Goal: Transaction & Acquisition: Purchase product/service

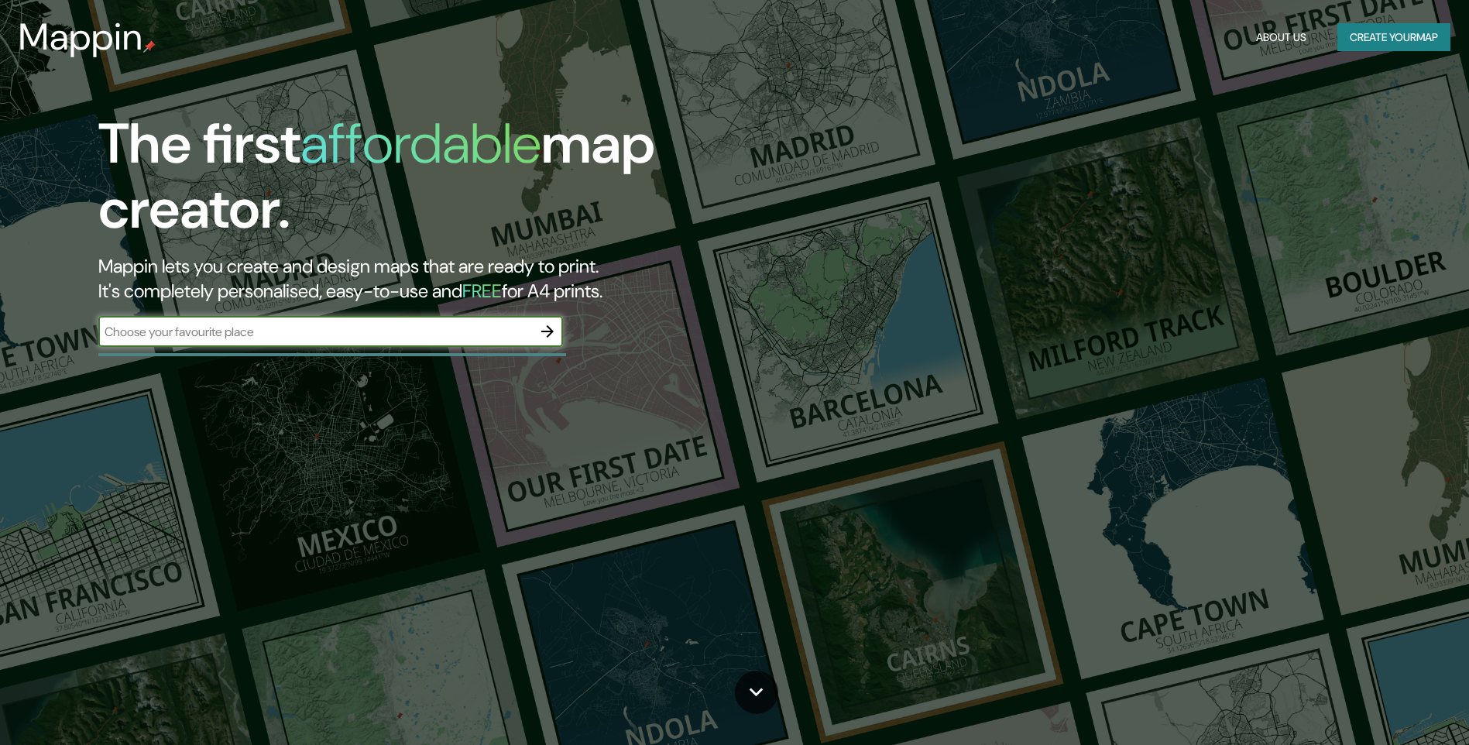
click at [344, 340] on input "text" at bounding box center [315, 332] width 434 height 18
type input "arahal"
click at [548, 339] on icon "button" at bounding box center [547, 331] width 19 height 19
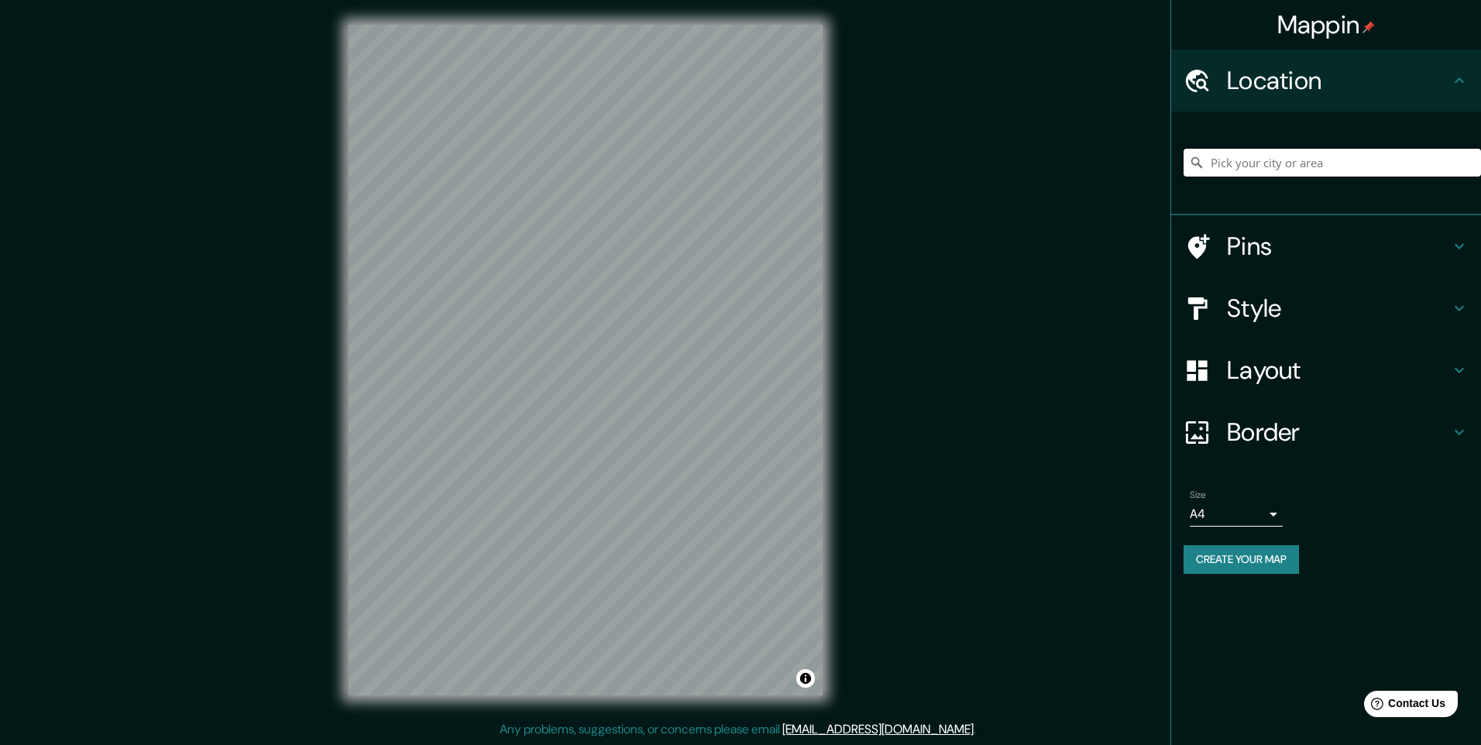
click at [1322, 170] on input "Pick your city or area" at bounding box center [1331, 163] width 297 height 28
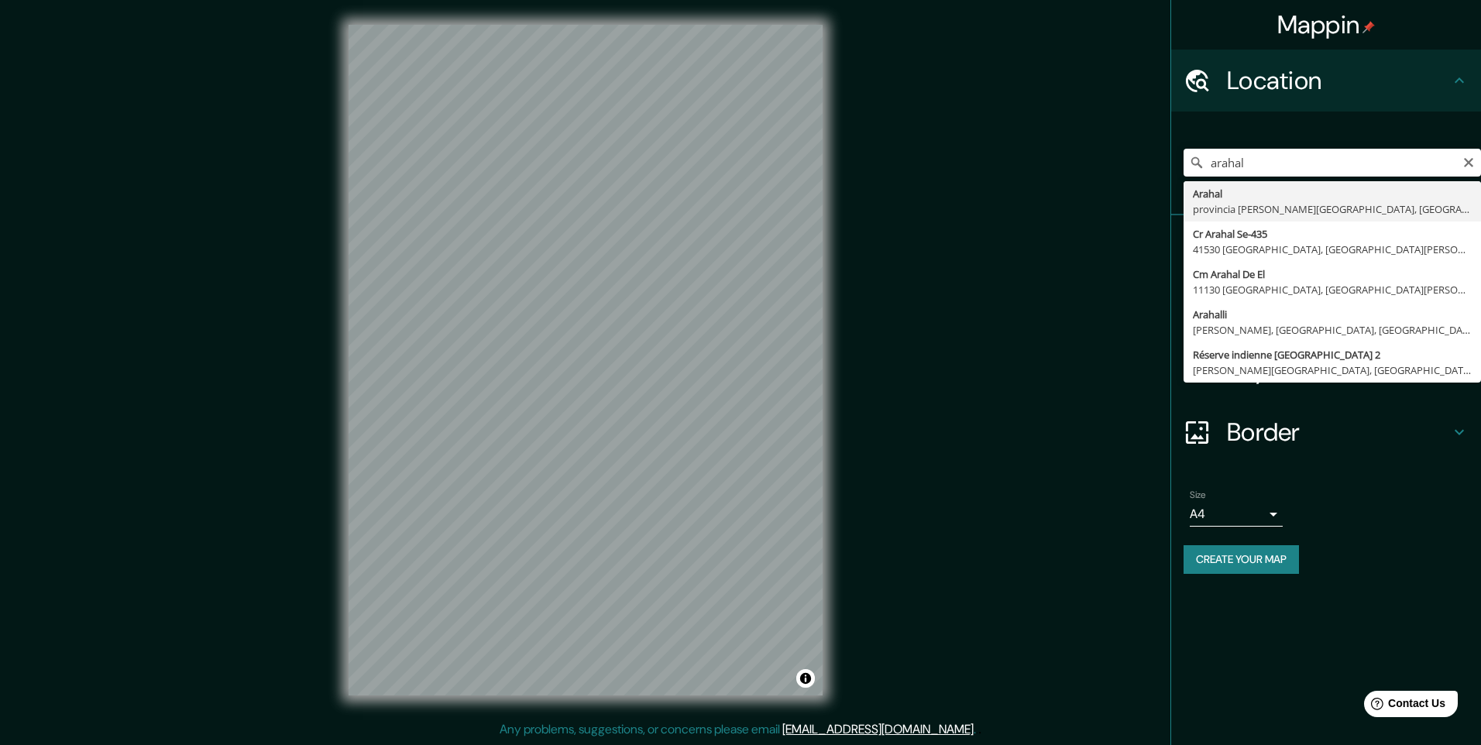
type input "[GEOGRAPHIC_DATA], [GEOGRAPHIC_DATA][PERSON_NAME], [GEOGRAPHIC_DATA]"
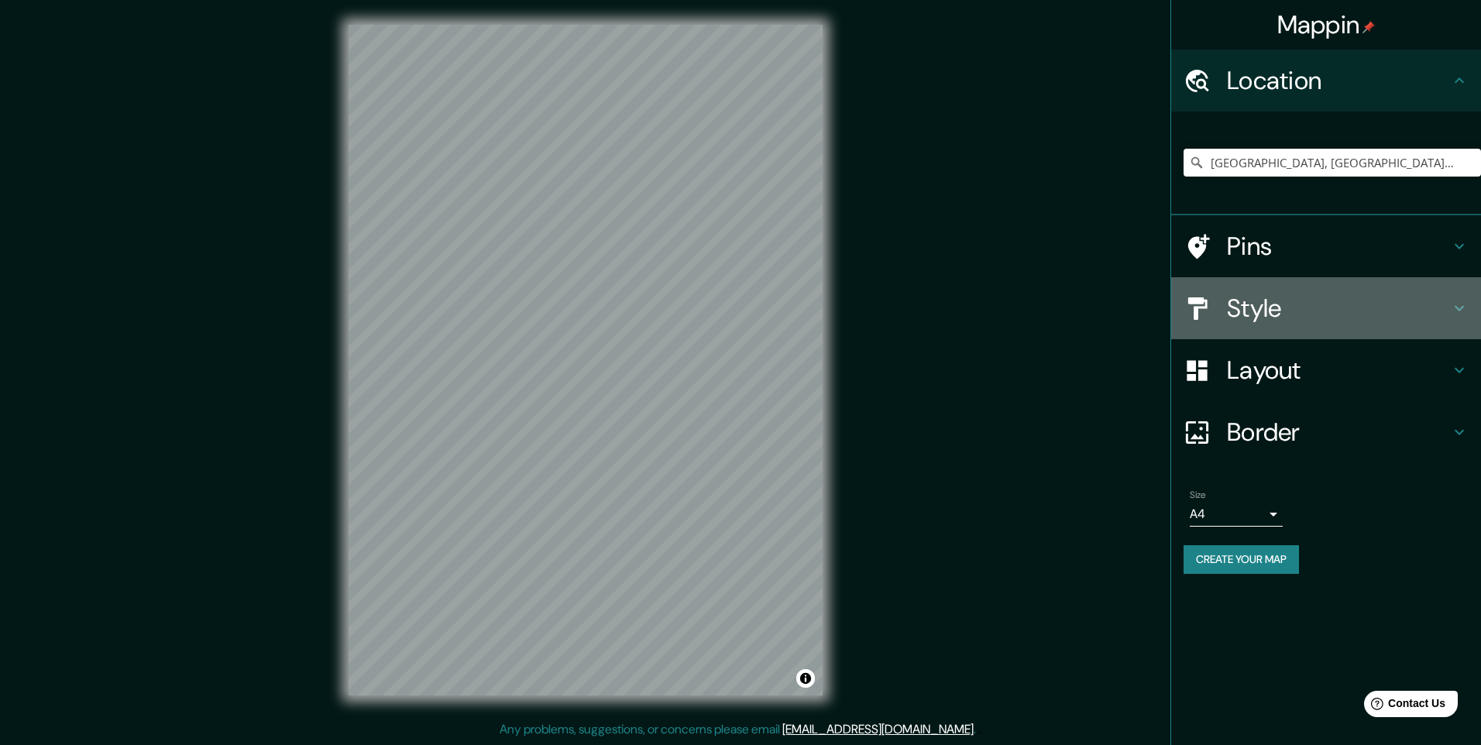
click at [1326, 315] on h4 "Style" at bounding box center [1338, 308] width 223 height 31
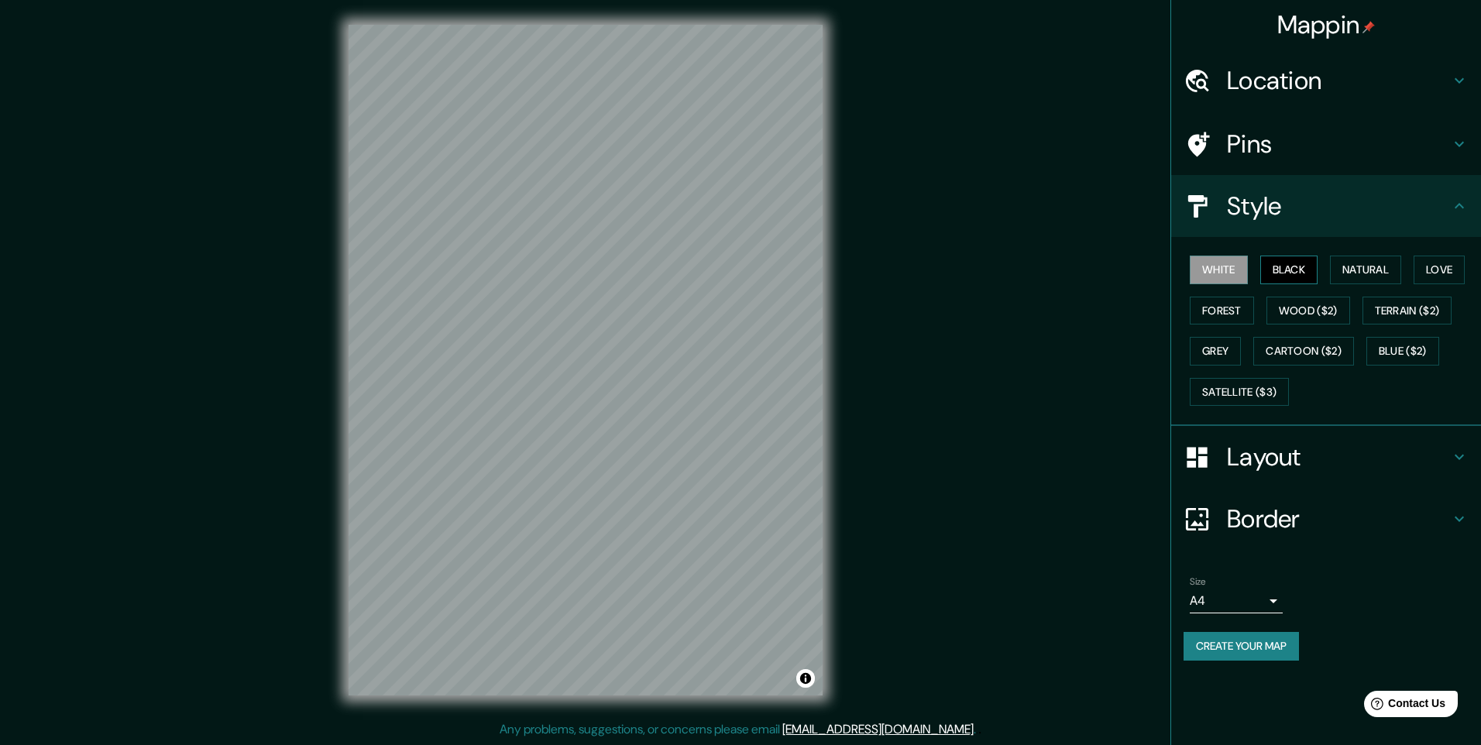
click at [1278, 271] on button "Black" at bounding box center [1289, 270] width 58 height 29
click at [1399, 277] on button "Natural" at bounding box center [1365, 270] width 71 height 29
click at [1440, 262] on button "Love" at bounding box center [1438, 270] width 51 height 29
click at [1220, 319] on button "Forest" at bounding box center [1221, 311] width 64 height 29
click at [1356, 320] on div "White Black Natural Love Forest Wood ($2) Terrain ($2) Grey Cartoon ($2) Blue (…" at bounding box center [1331, 330] width 297 height 163
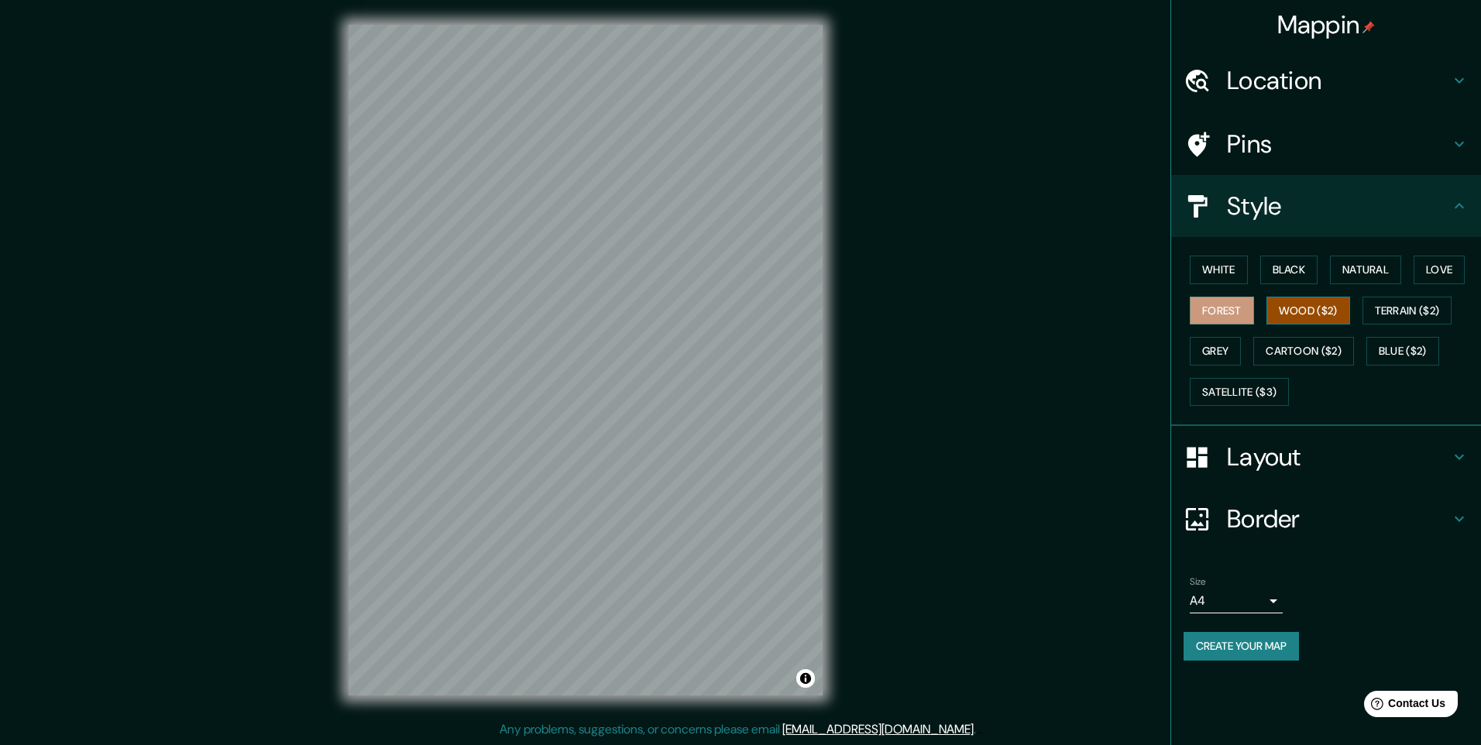
click at [1327, 317] on button "Wood ($2)" at bounding box center [1308, 311] width 84 height 29
click at [1437, 339] on button "Blue ($2)" at bounding box center [1402, 351] width 73 height 29
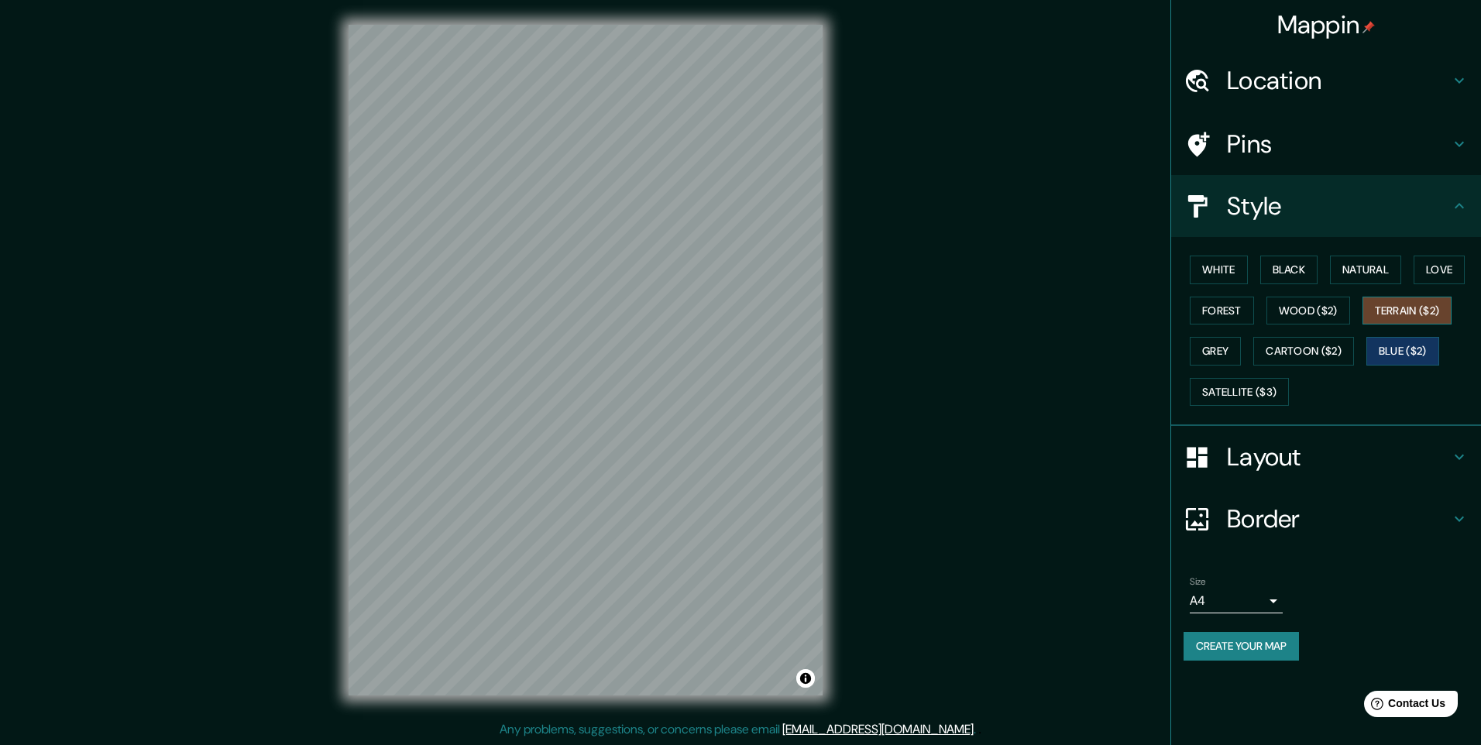
click at [1426, 303] on button "Terrain ($2)" at bounding box center [1407, 311] width 90 height 29
click at [1229, 321] on button "Forest" at bounding box center [1221, 311] width 64 height 29
click at [1224, 349] on button "Grey" at bounding box center [1214, 351] width 51 height 29
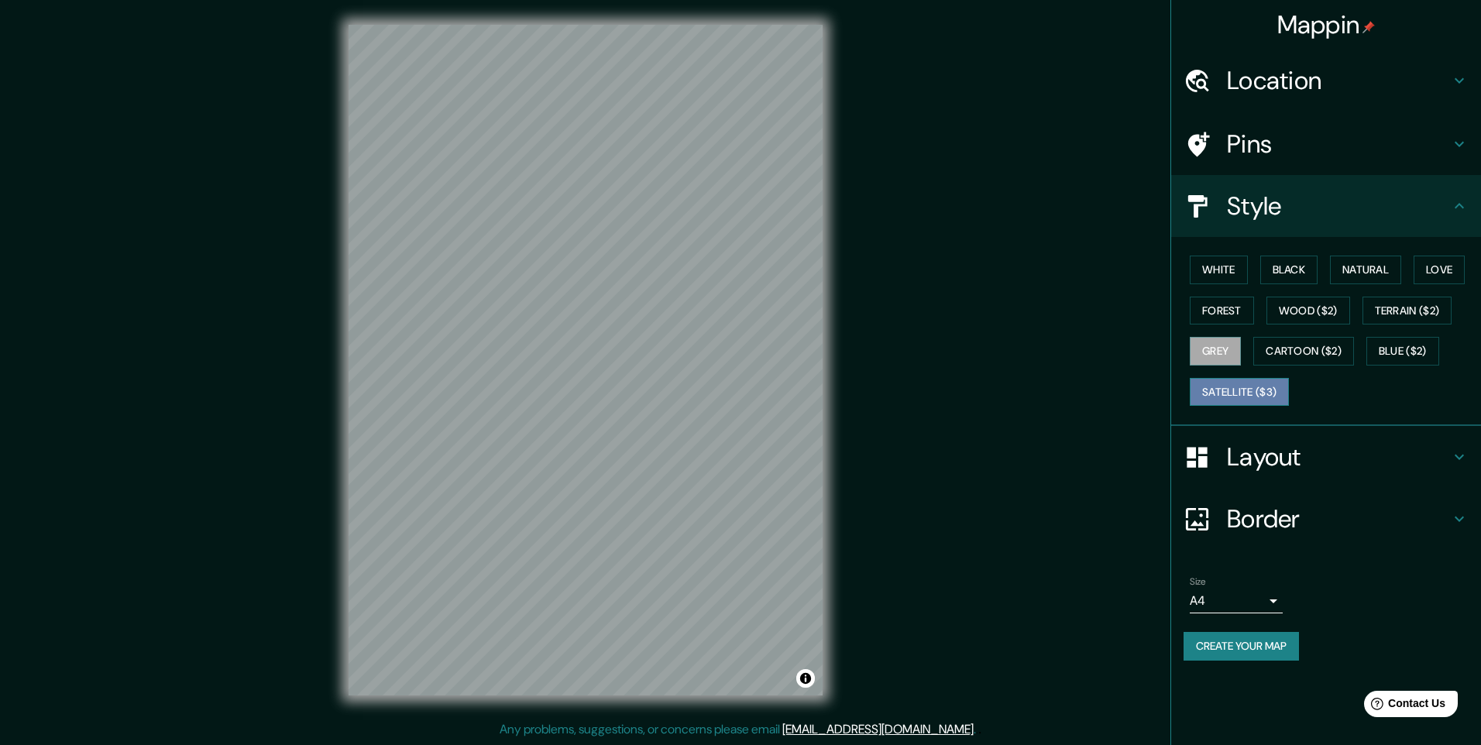
click at [1224, 386] on button "Satellite ($3)" at bounding box center [1238, 392] width 99 height 29
click at [1364, 117] on div "Pins" at bounding box center [1326, 144] width 310 height 62
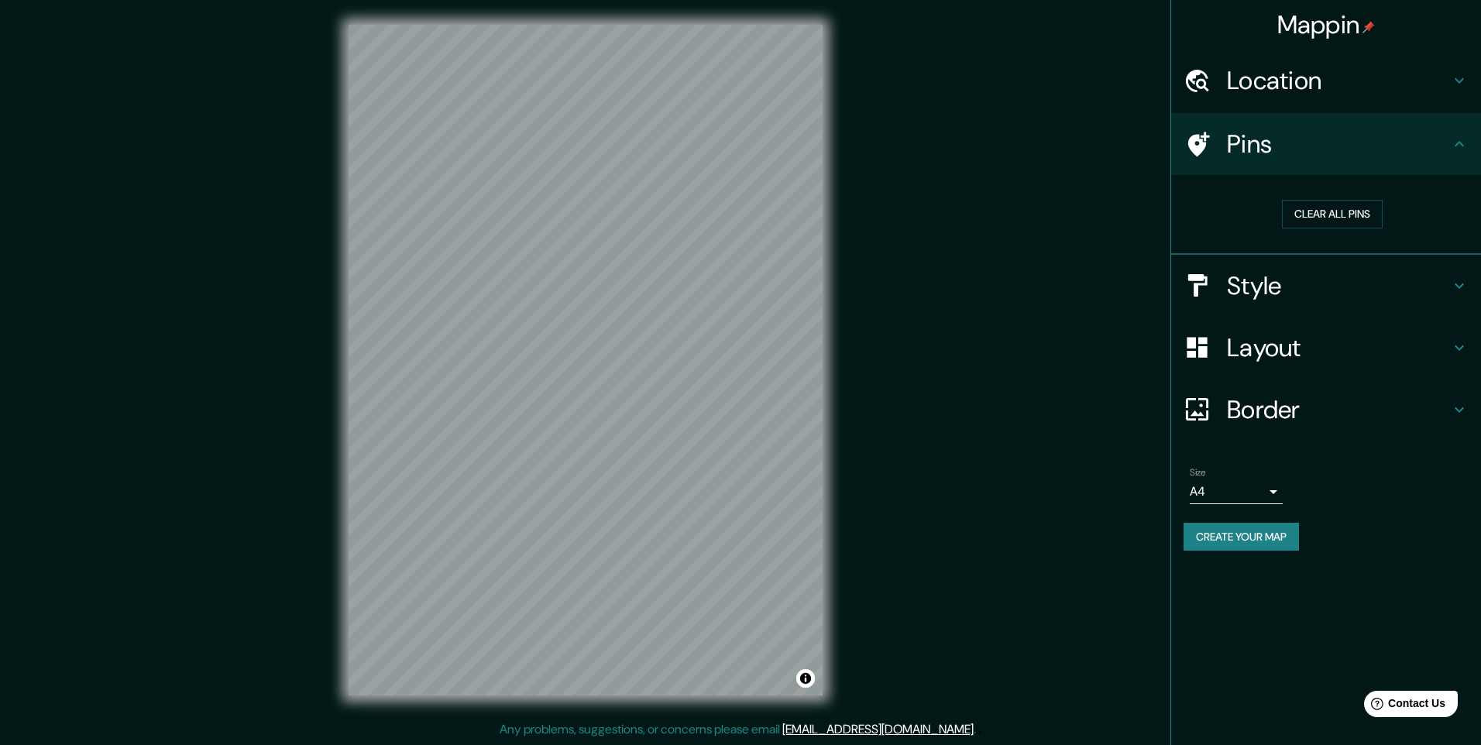
click at [1368, 140] on h4 "Pins" at bounding box center [1338, 144] width 223 height 31
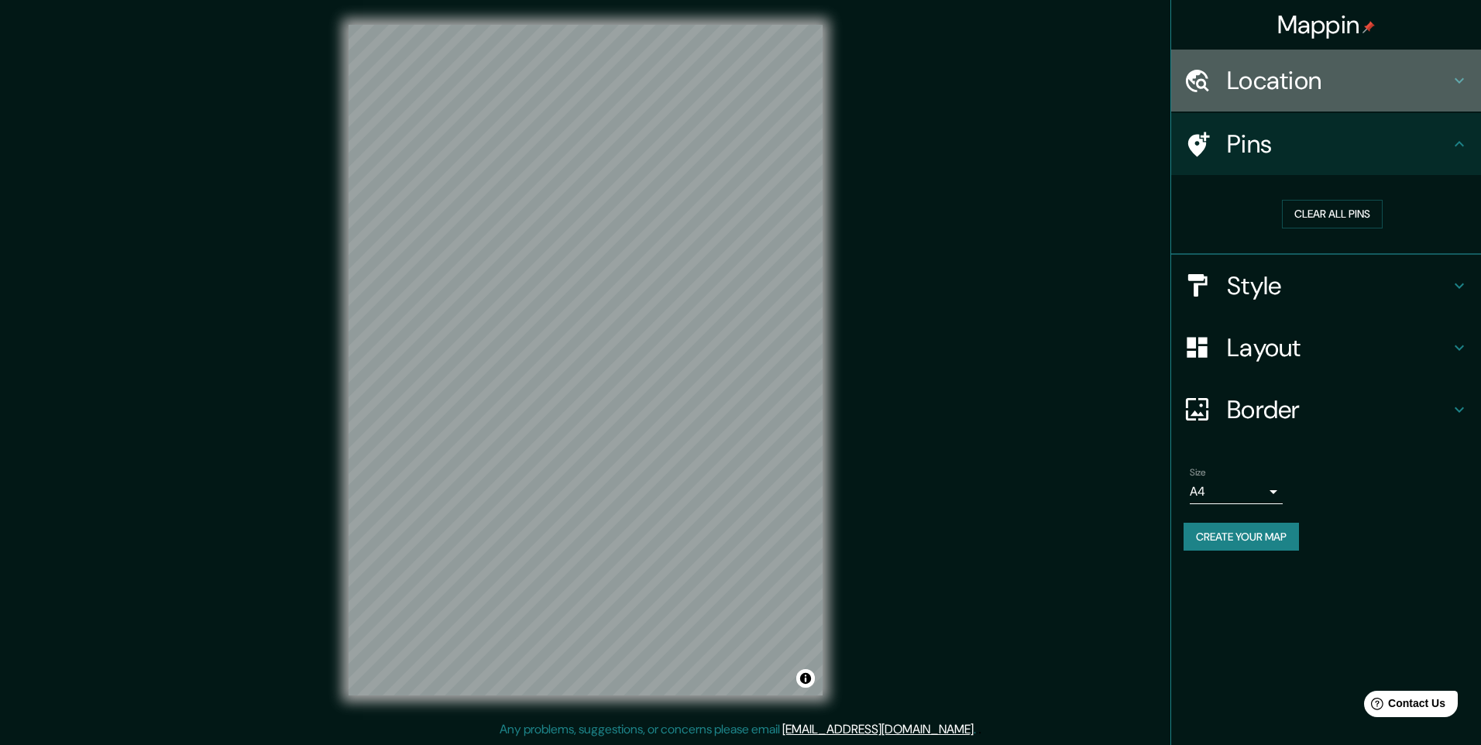
click at [1375, 98] on div "Location" at bounding box center [1326, 81] width 310 height 62
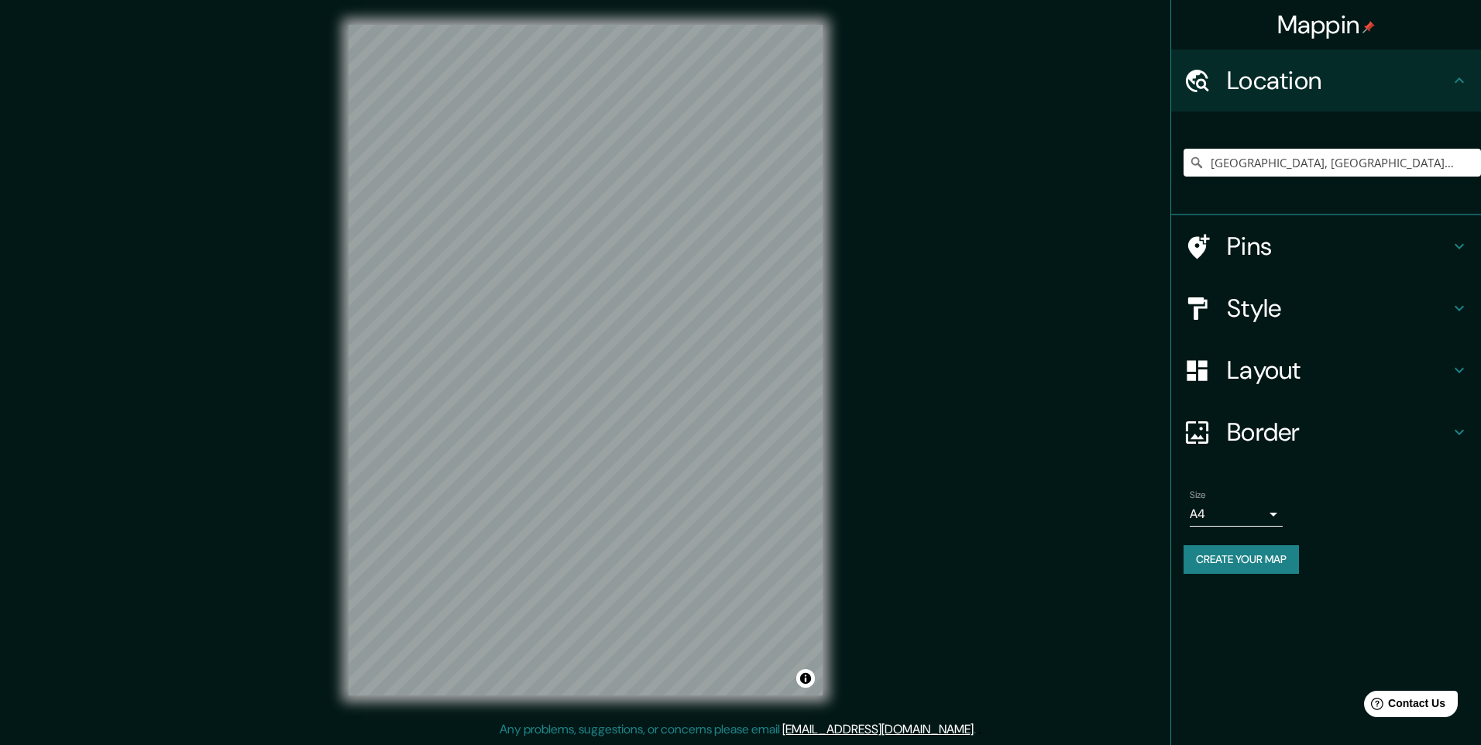
click at [1375, 98] on div "Location" at bounding box center [1326, 81] width 310 height 62
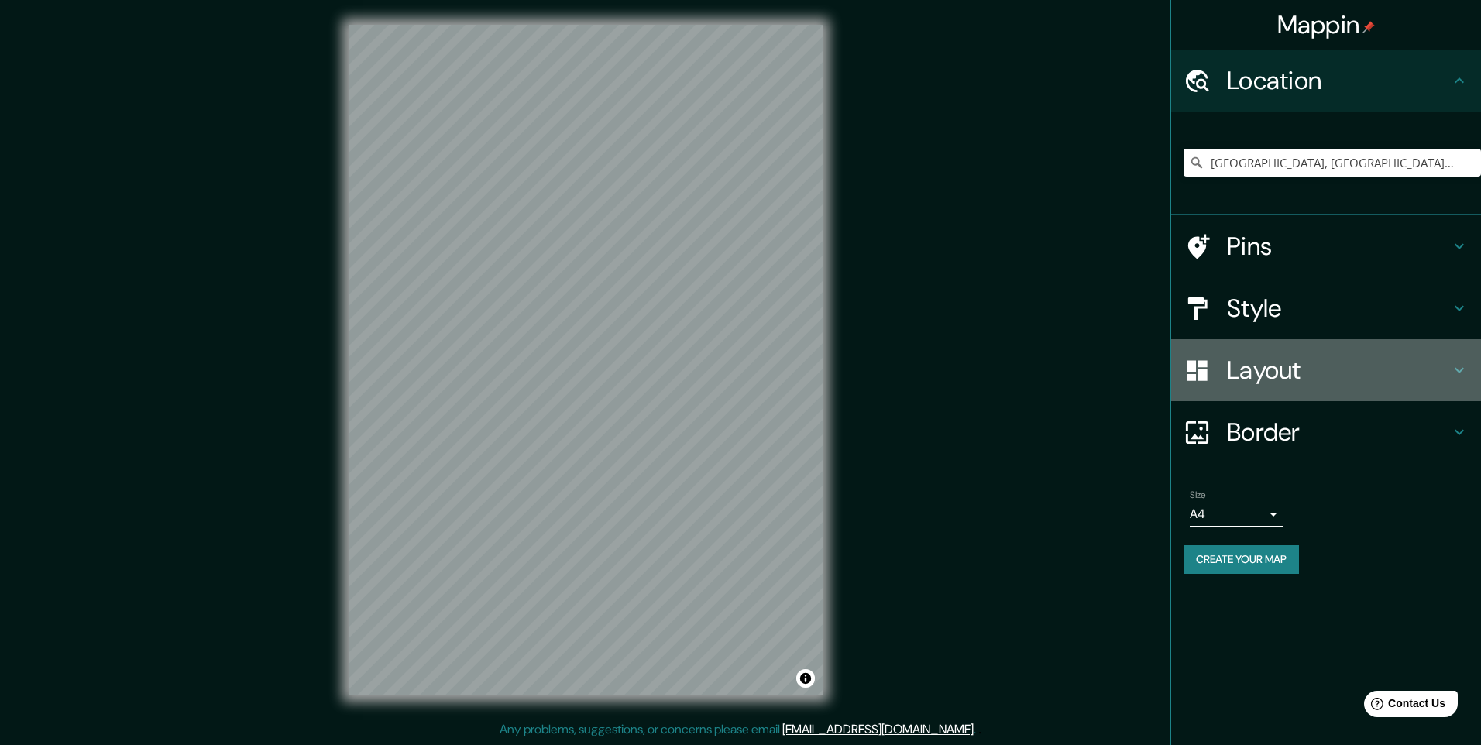
click at [1295, 392] on div "Layout" at bounding box center [1326, 370] width 310 height 62
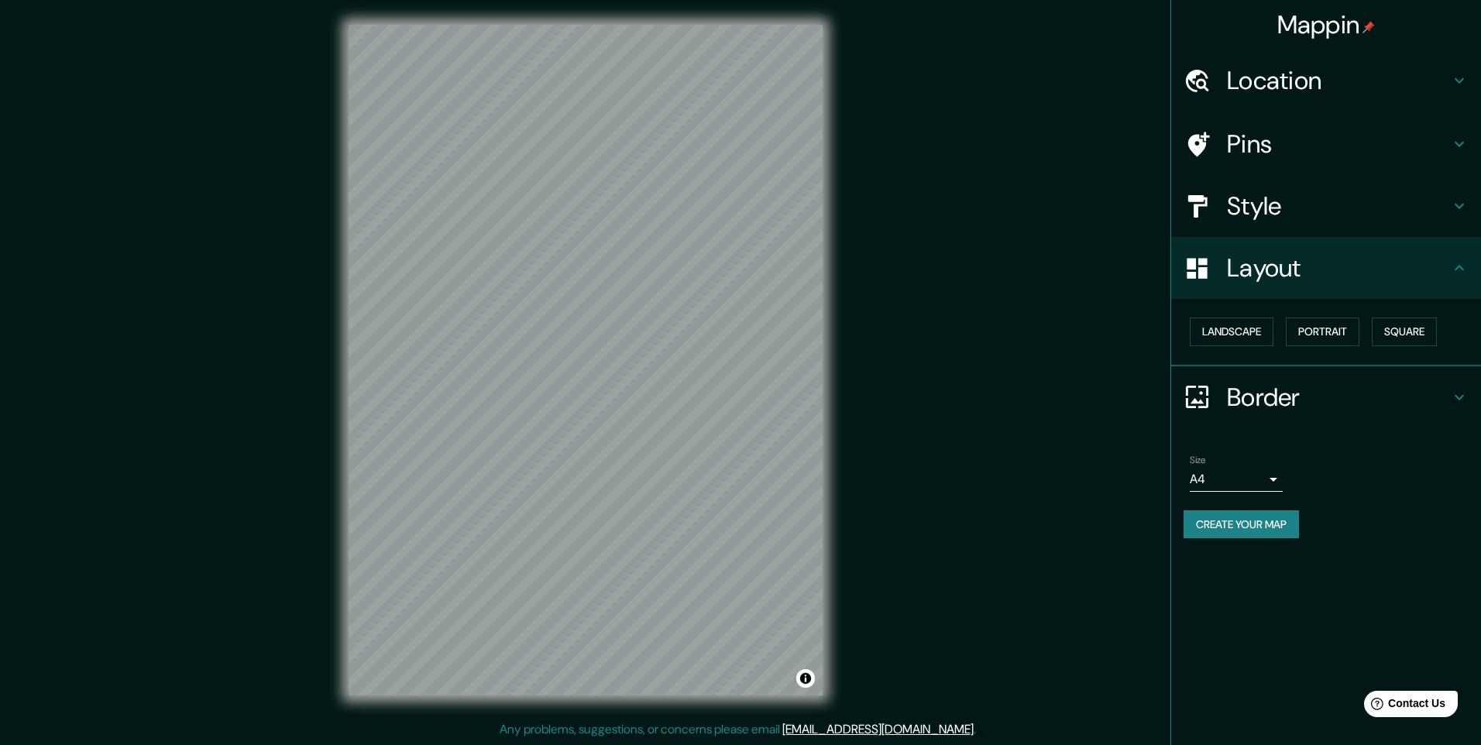
click at [1309, 389] on h4 "Border" at bounding box center [1338, 397] width 223 height 31
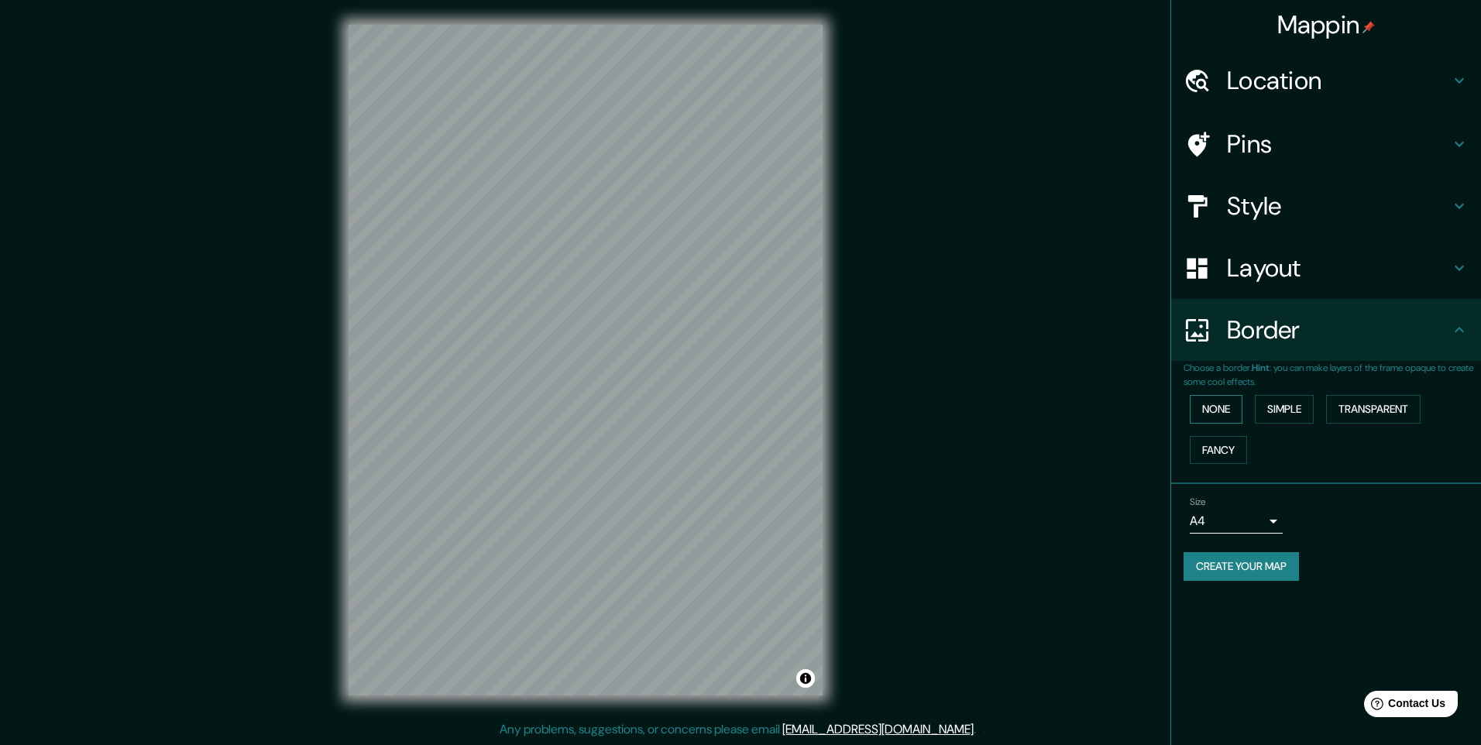
click at [1228, 404] on button "None" at bounding box center [1215, 409] width 53 height 29
click at [1279, 407] on button "Simple" at bounding box center [1284, 409] width 59 height 29
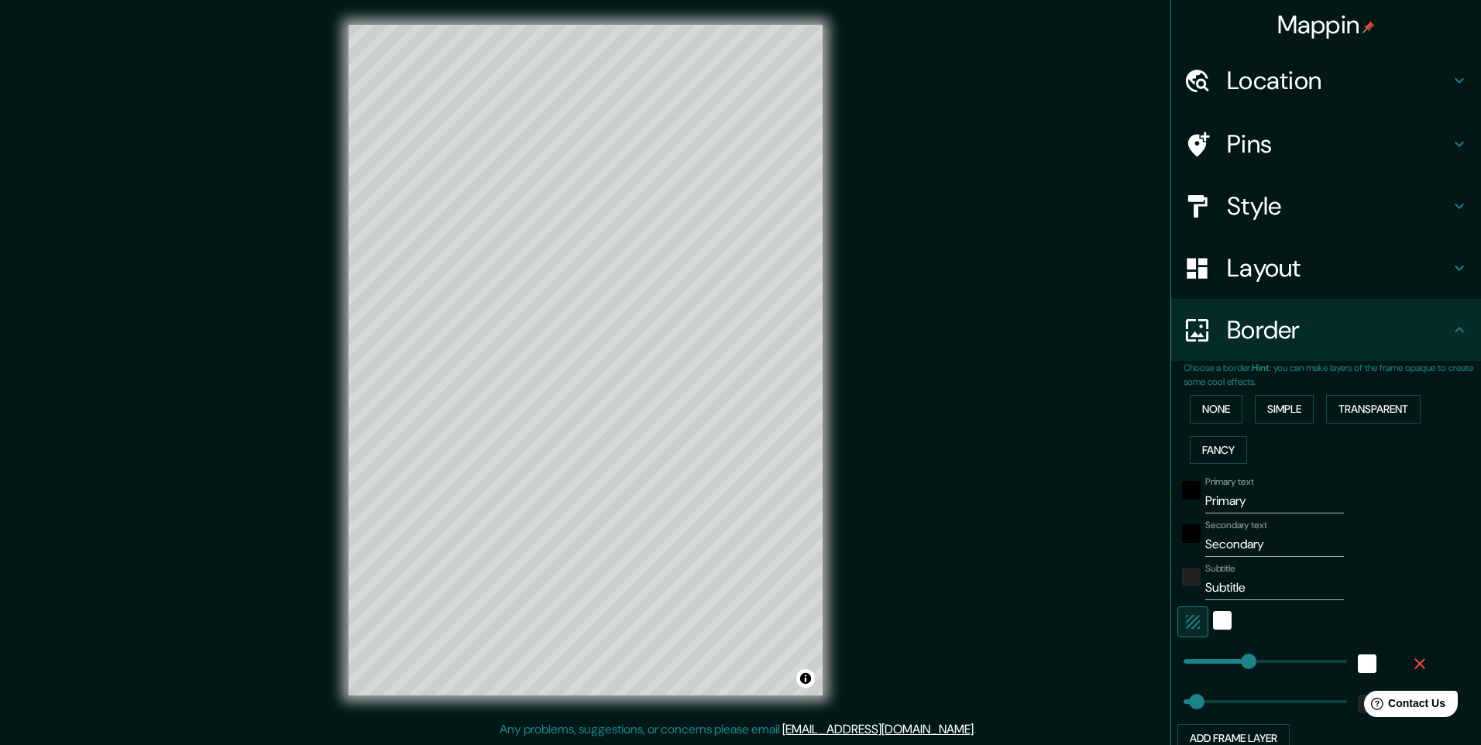
click at [1294, 276] on h4 "Layout" at bounding box center [1338, 267] width 223 height 31
type input "245"
type input "49"
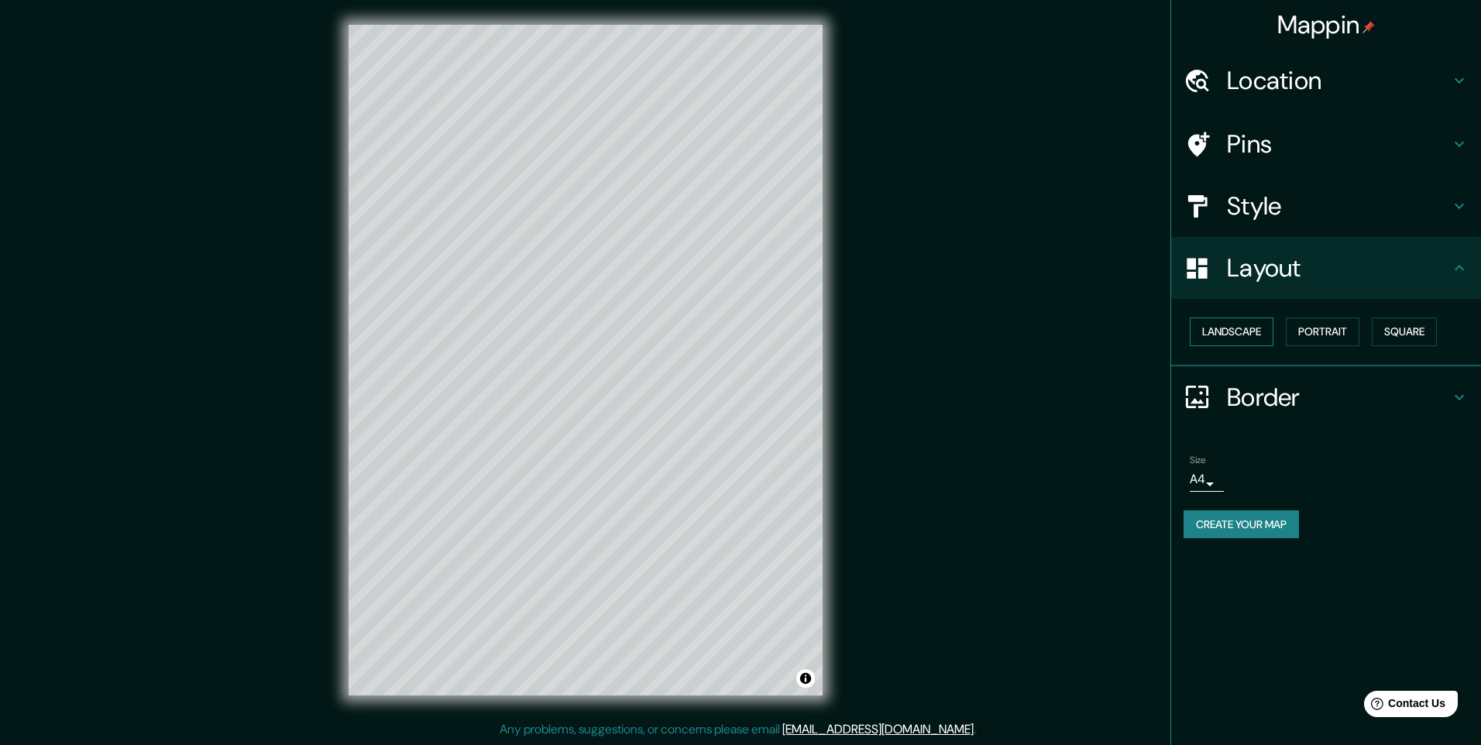
click at [1251, 330] on button "Landscape" at bounding box center [1231, 332] width 84 height 29
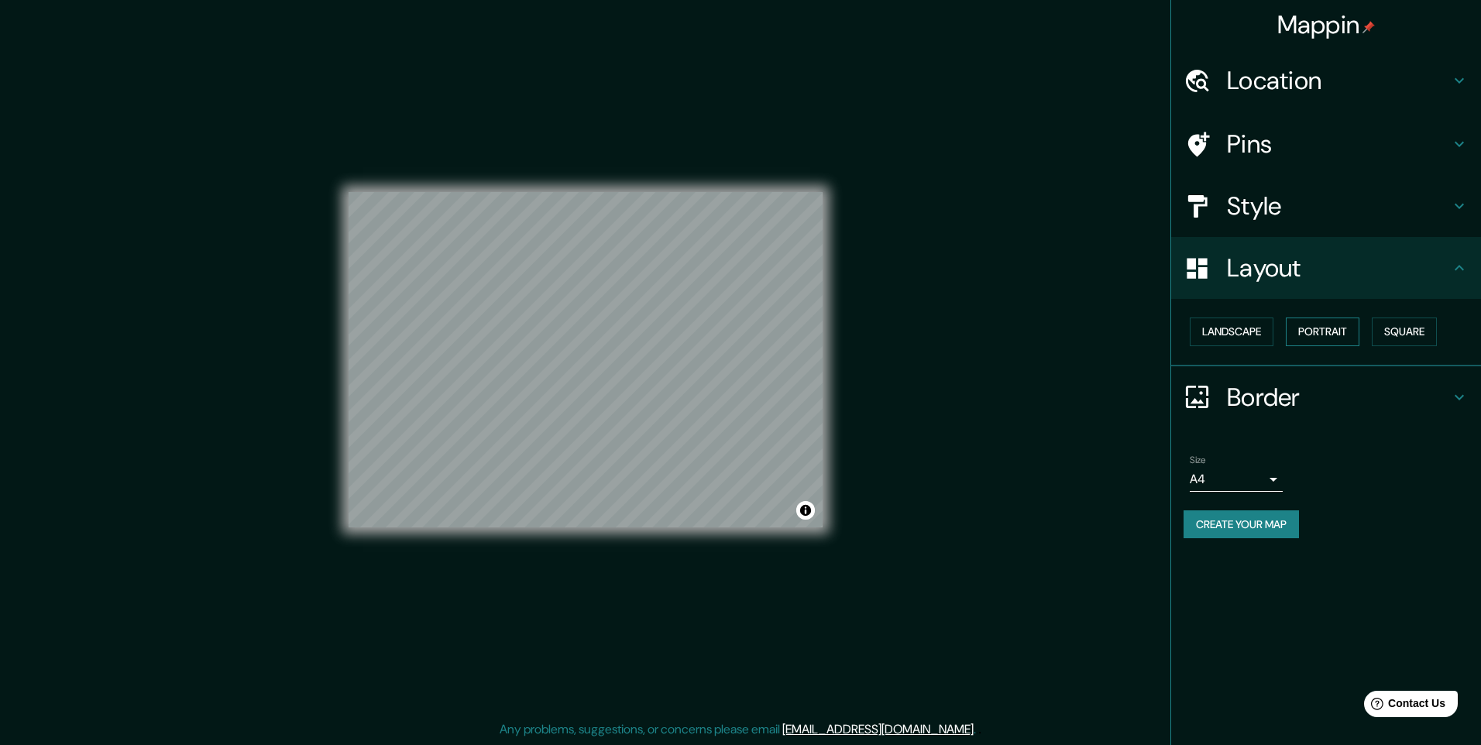
click at [1313, 335] on button "Portrait" at bounding box center [1323, 332] width 74 height 29
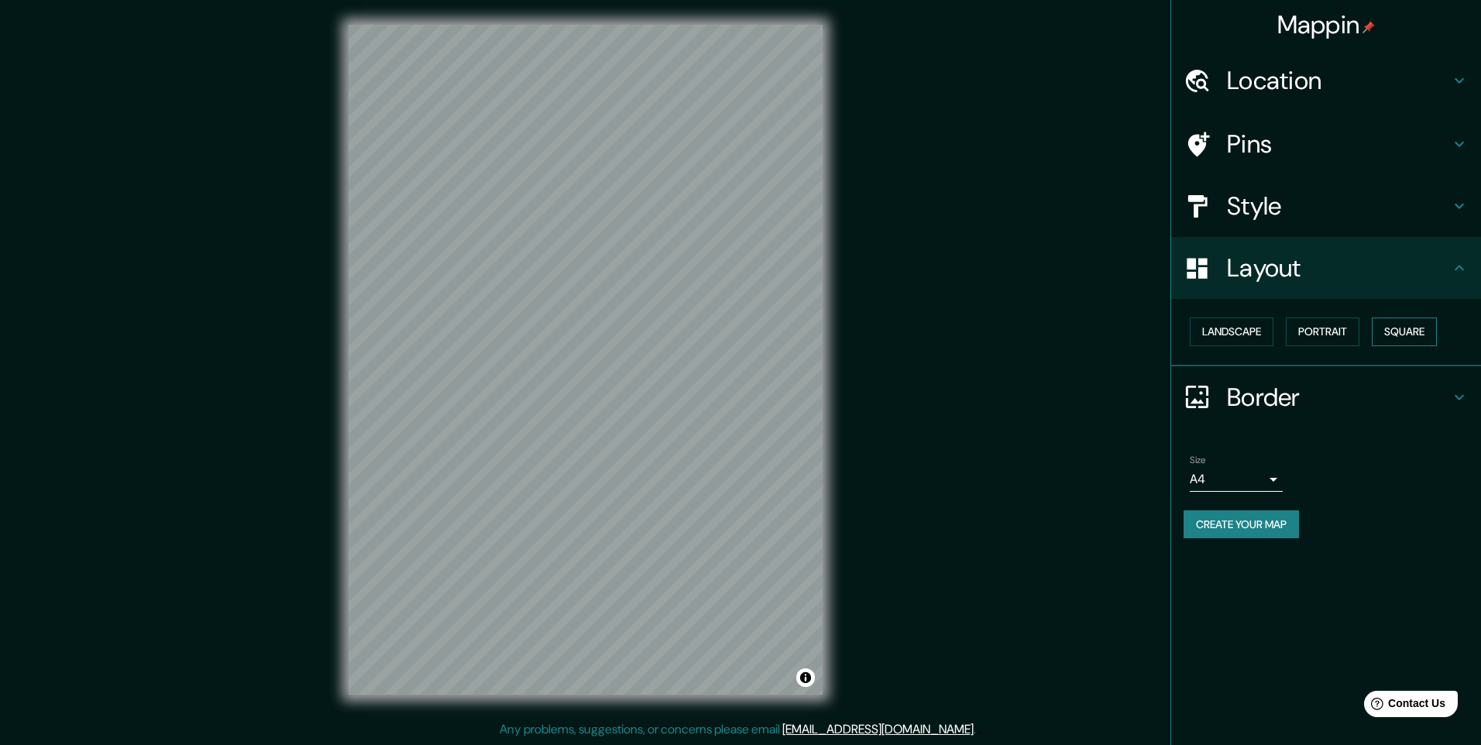
click at [1410, 328] on button "Square" at bounding box center [1403, 332] width 65 height 29
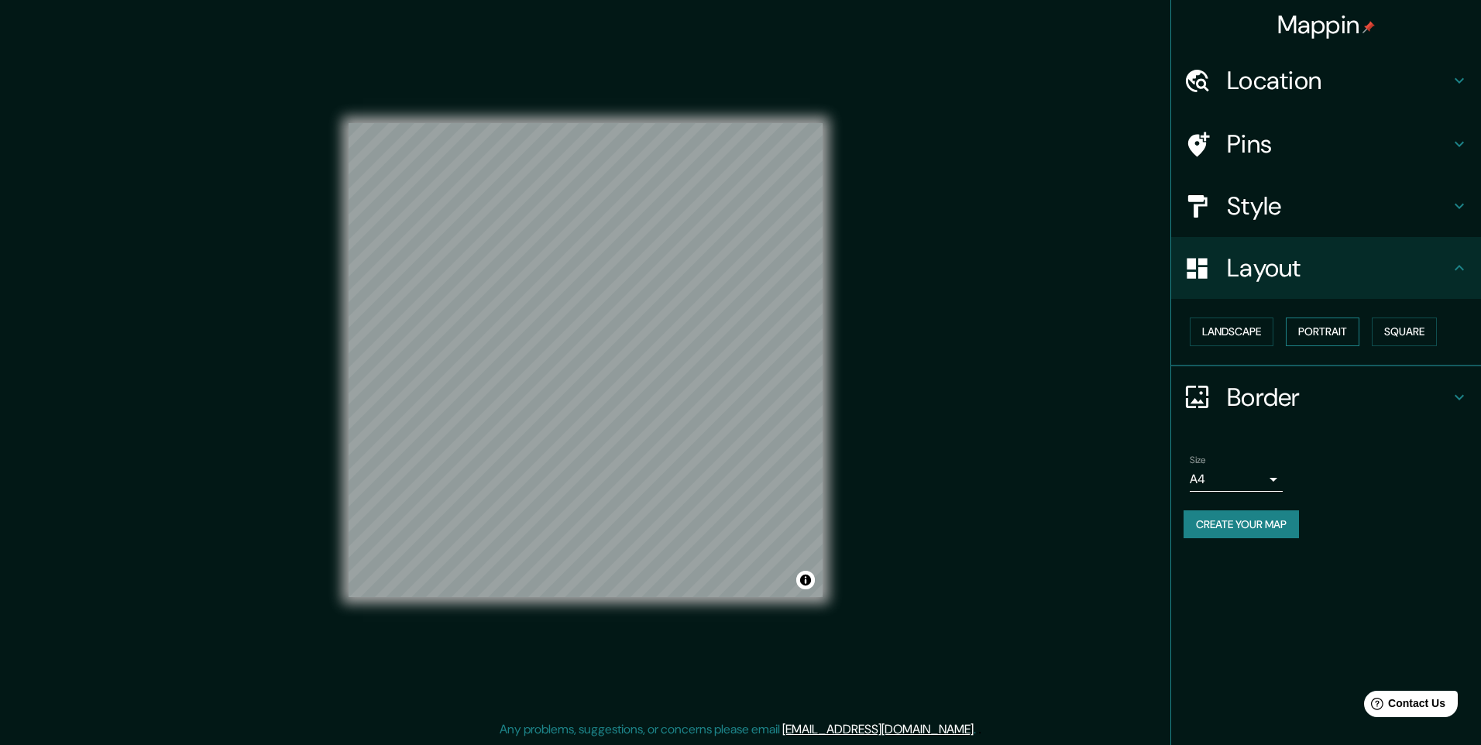
click at [1324, 334] on button "Portrait" at bounding box center [1323, 332] width 74 height 29
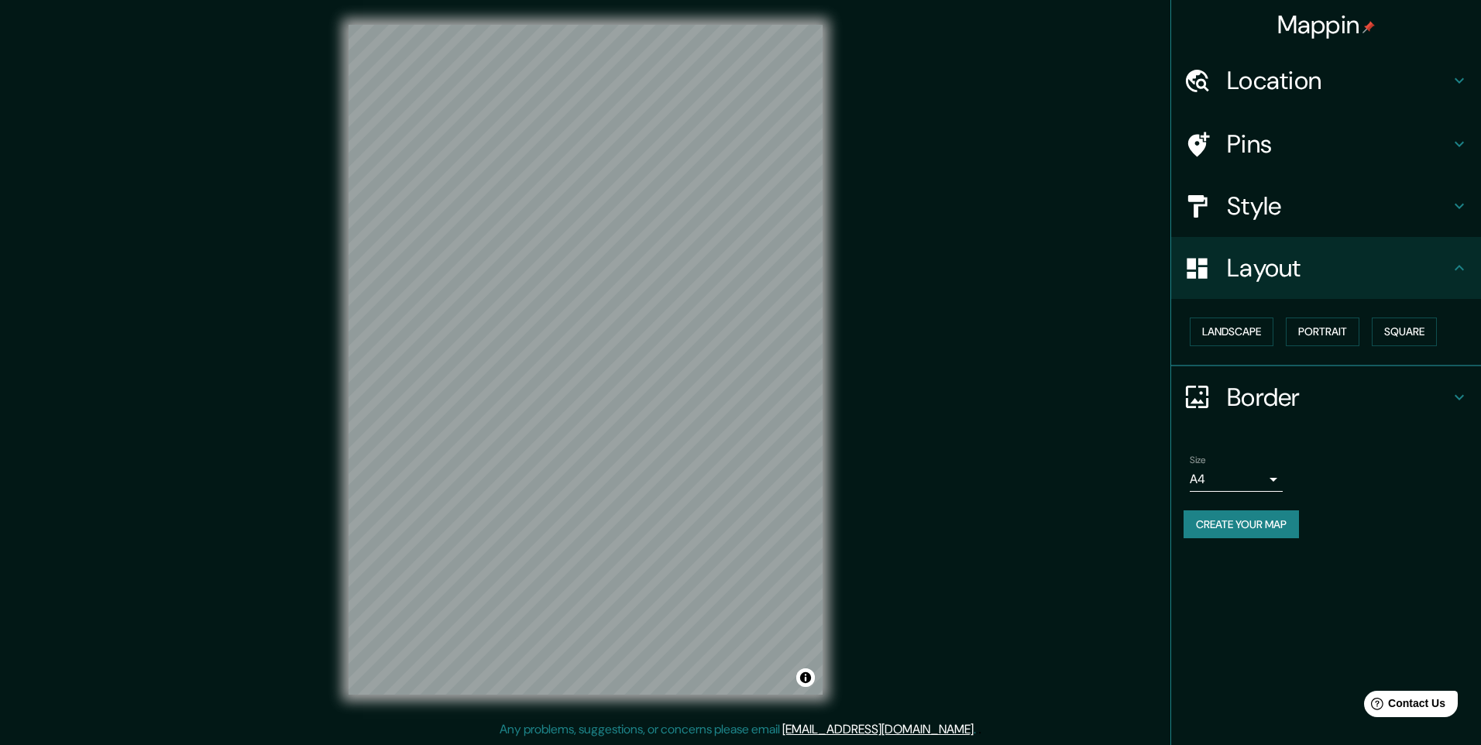
click at [1304, 267] on h4 "Layout" at bounding box center [1338, 267] width 223 height 31
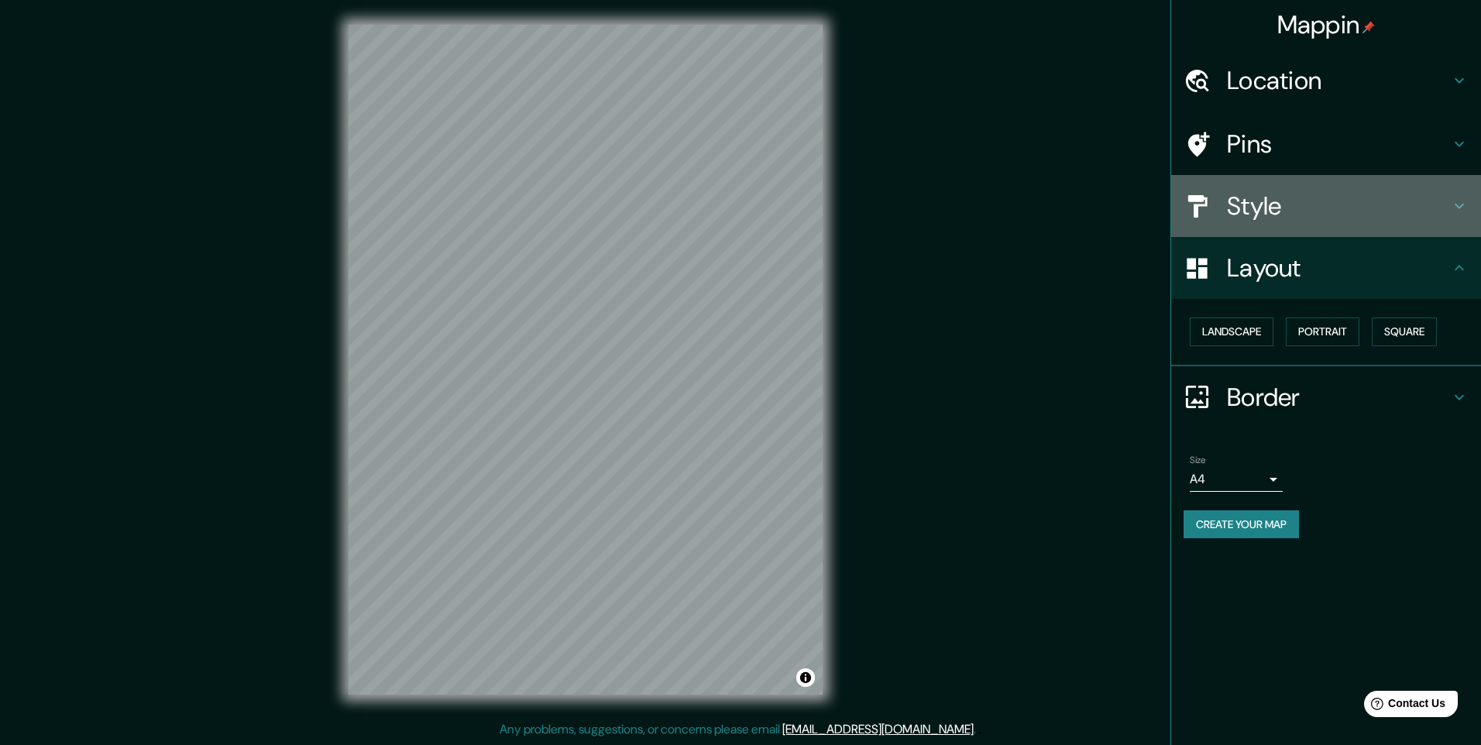
click at [1309, 210] on h4 "Style" at bounding box center [1338, 206] width 223 height 31
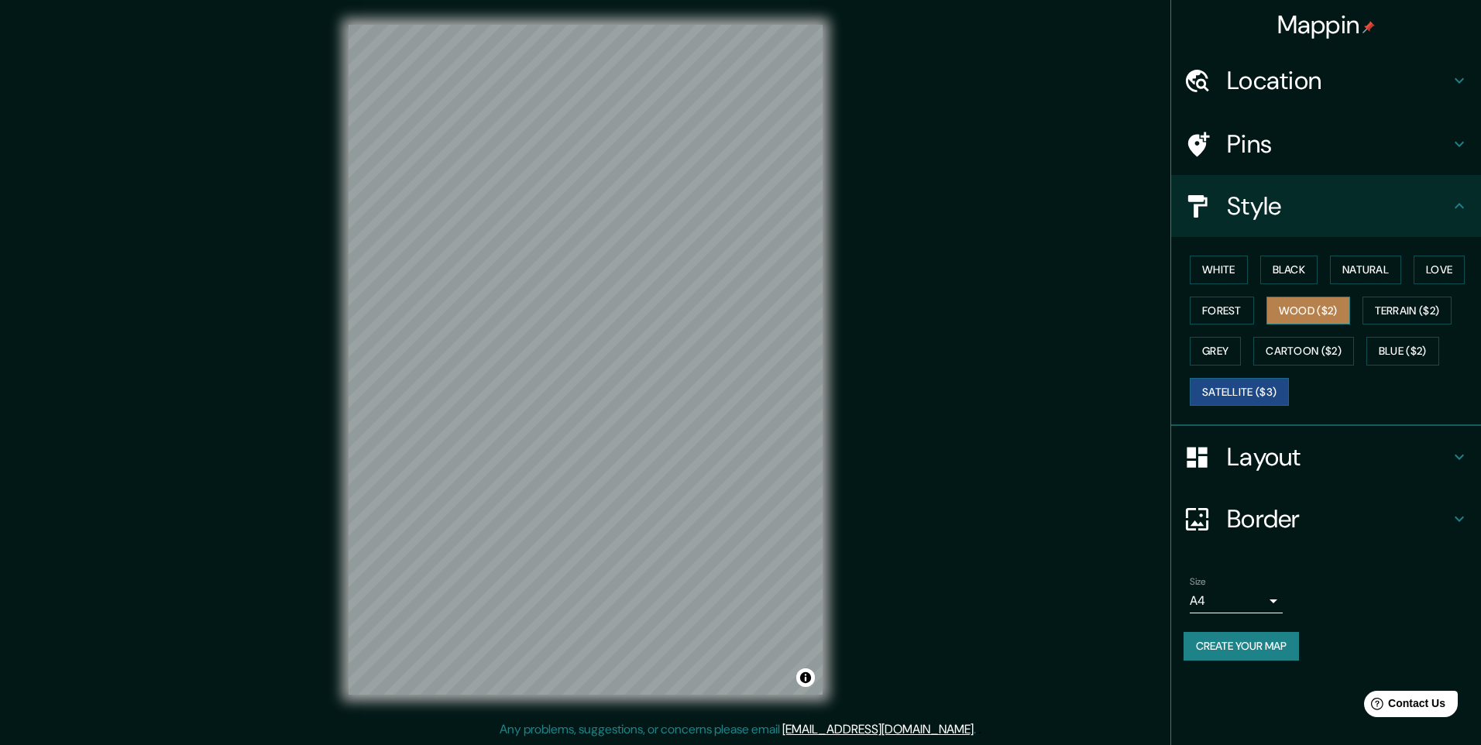
click at [1322, 311] on button "Wood ($2)" at bounding box center [1308, 311] width 84 height 29
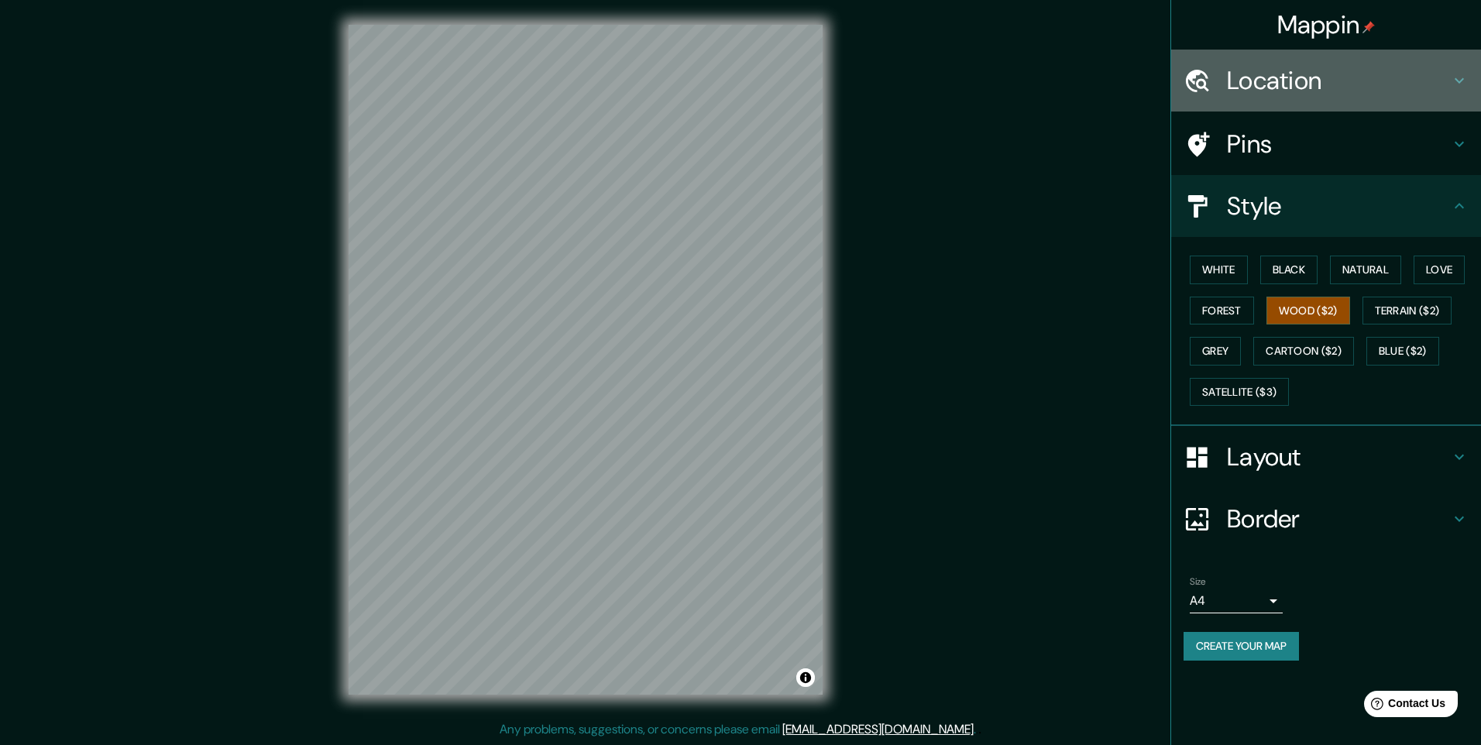
click at [1333, 87] on h4 "Location" at bounding box center [1338, 80] width 223 height 31
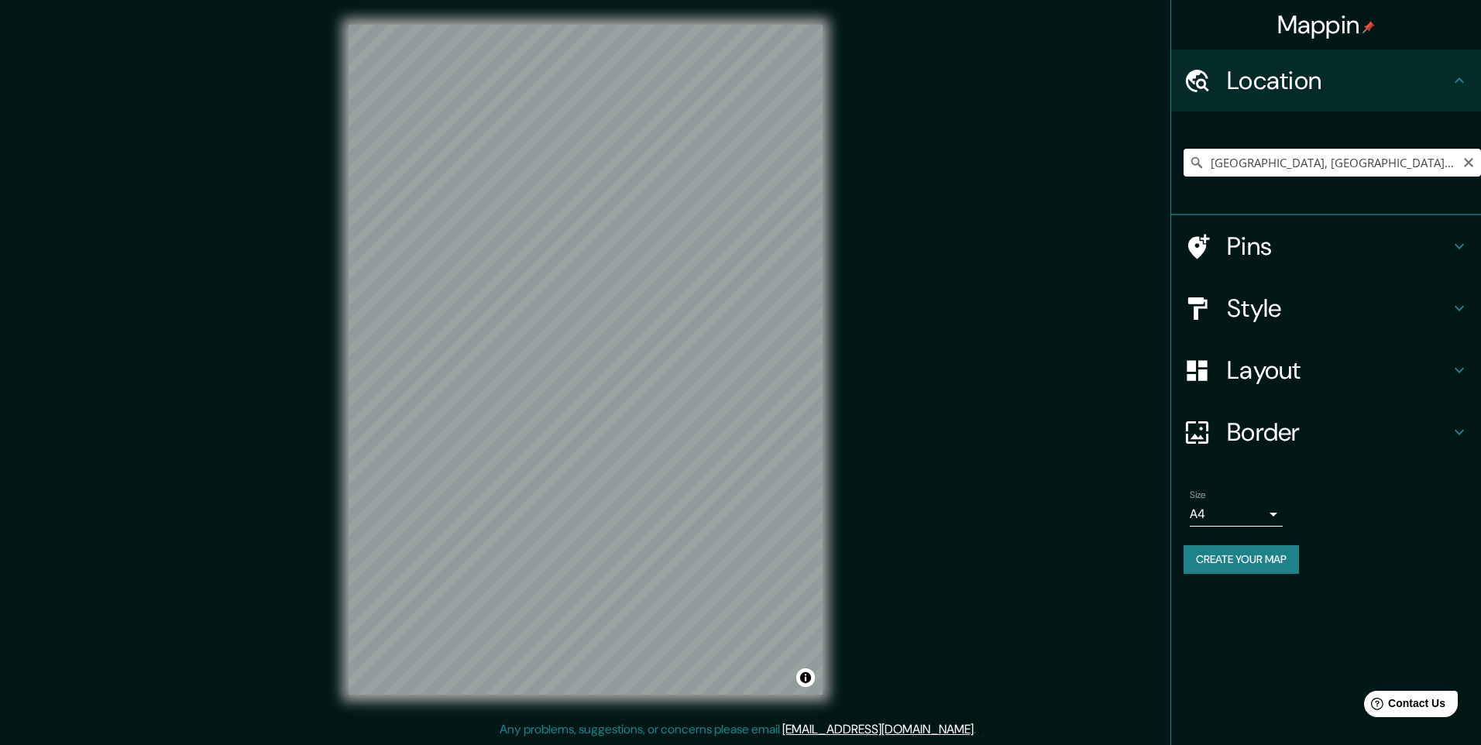
click at [1357, 170] on input "[GEOGRAPHIC_DATA], [GEOGRAPHIC_DATA][PERSON_NAME], [GEOGRAPHIC_DATA]" at bounding box center [1331, 163] width 297 height 28
click at [1437, 167] on input "[GEOGRAPHIC_DATA], [GEOGRAPHIC_DATA][PERSON_NAME], [GEOGRAPHIC_DATA]" at bounding box center [1331, 163] width 297 height 28
click at [677, 192] on div "Mappin Location [GEOGRAPHIC_DATA], [GEOGRAPHIC_DATA][PERSON_NAME], [GEOGRAPHIC_…" at bounding box center [740, 372] width 1481 height 745
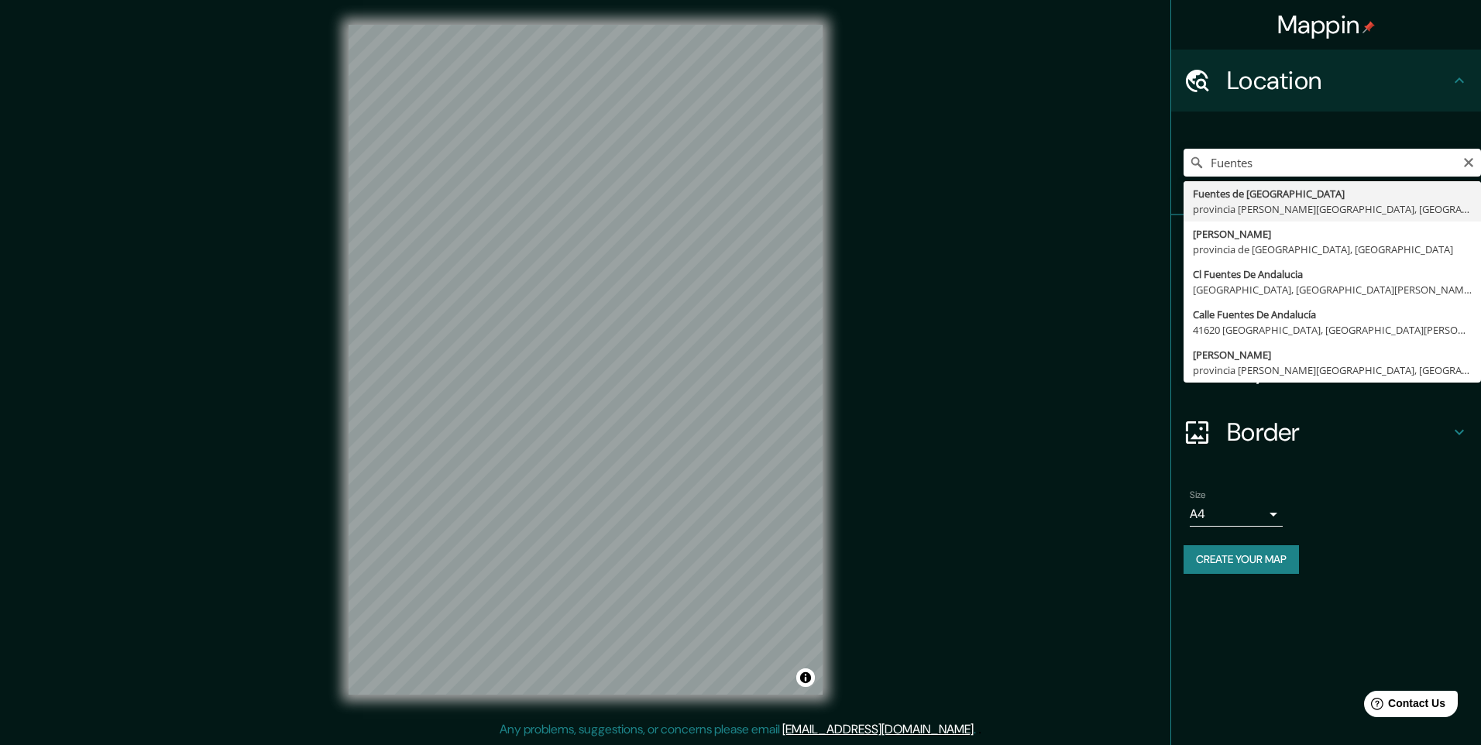
type input "[GEOGRAPHIC_DATA], [GEOGRAPHIC_DATA][PERSON_NAME], [GEOGRAPHIC_DATA]"
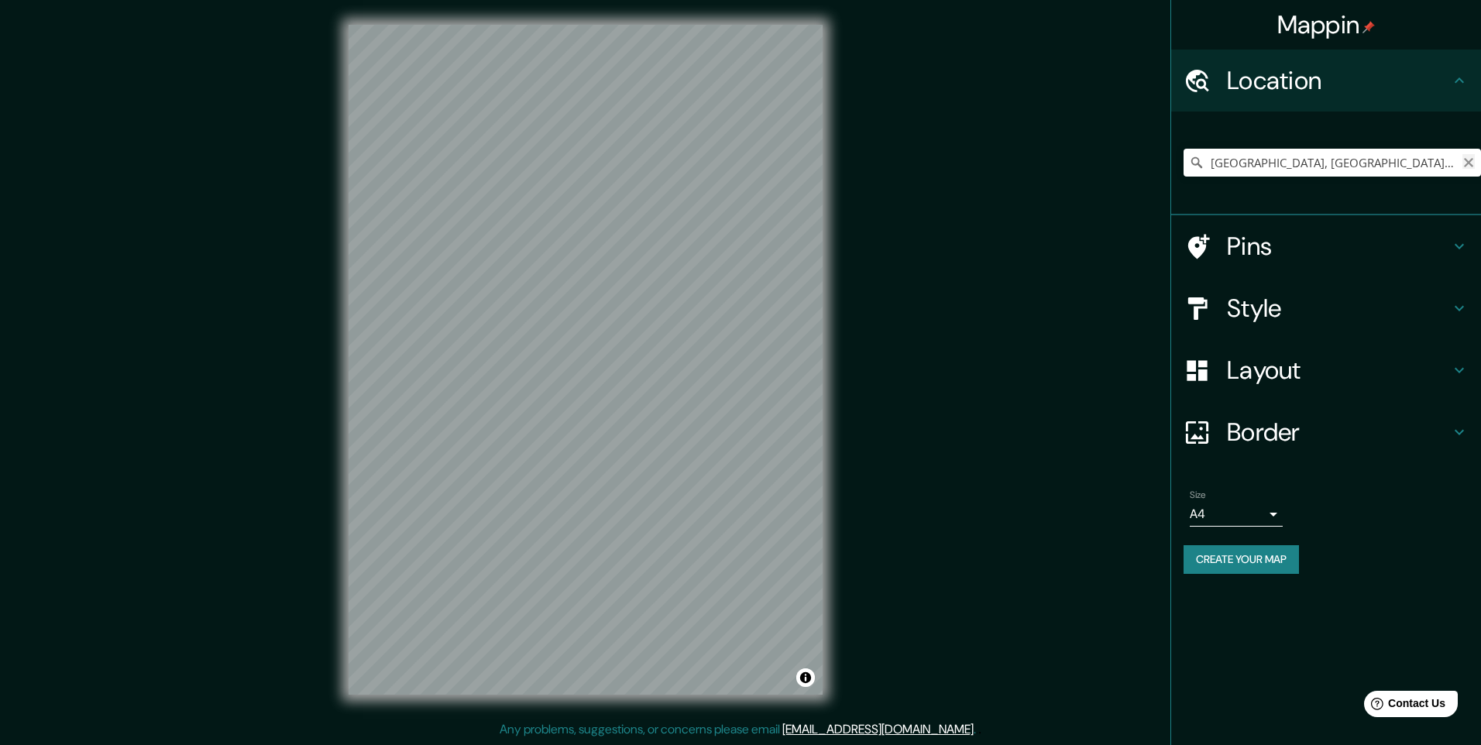
click at [1468, 160] on icon "Clear" at bounding box center [1468, 162] width 9 height 9
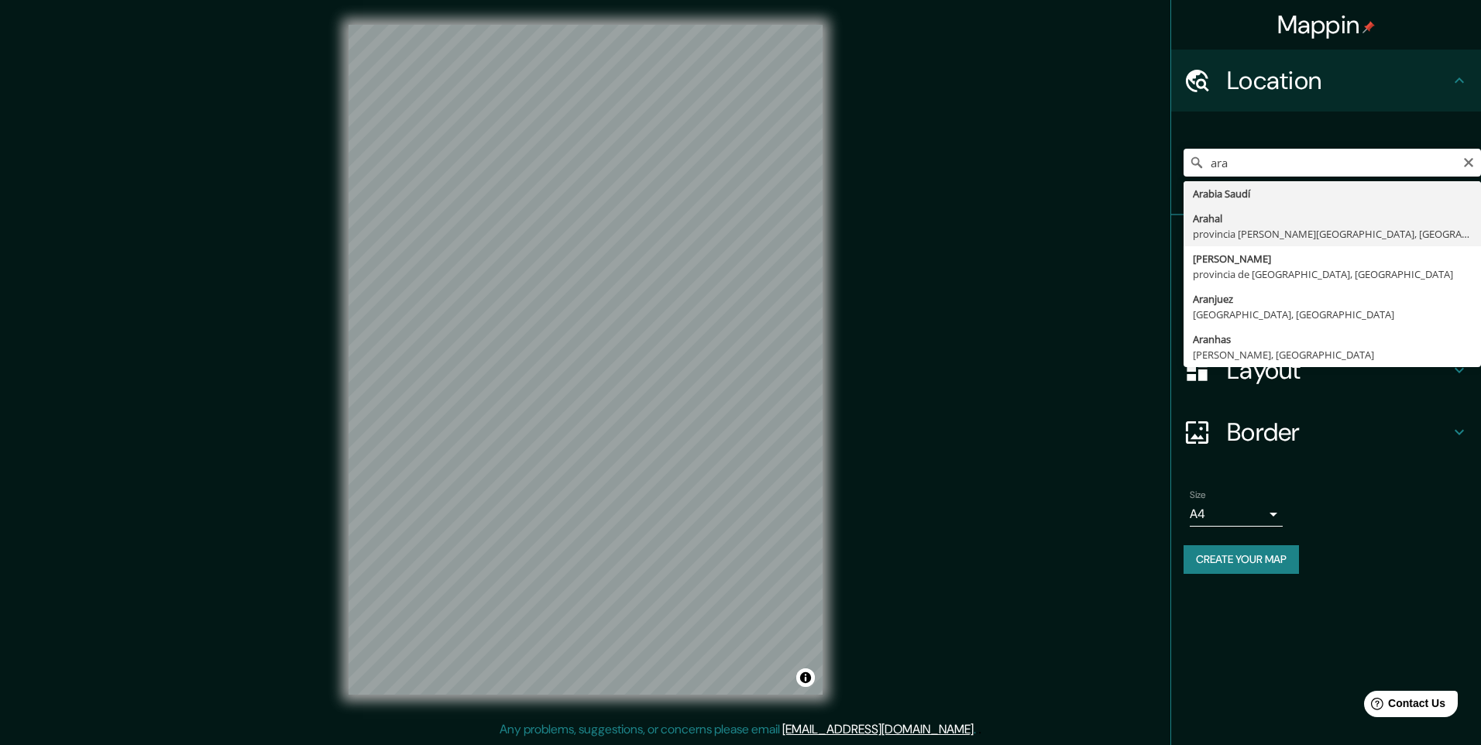
type input "[GEOGRAPHIC_DATA], [GEOGRAPHIC_DATA][PERSON_NAME], [GEOGRAPHIC_DATA]"
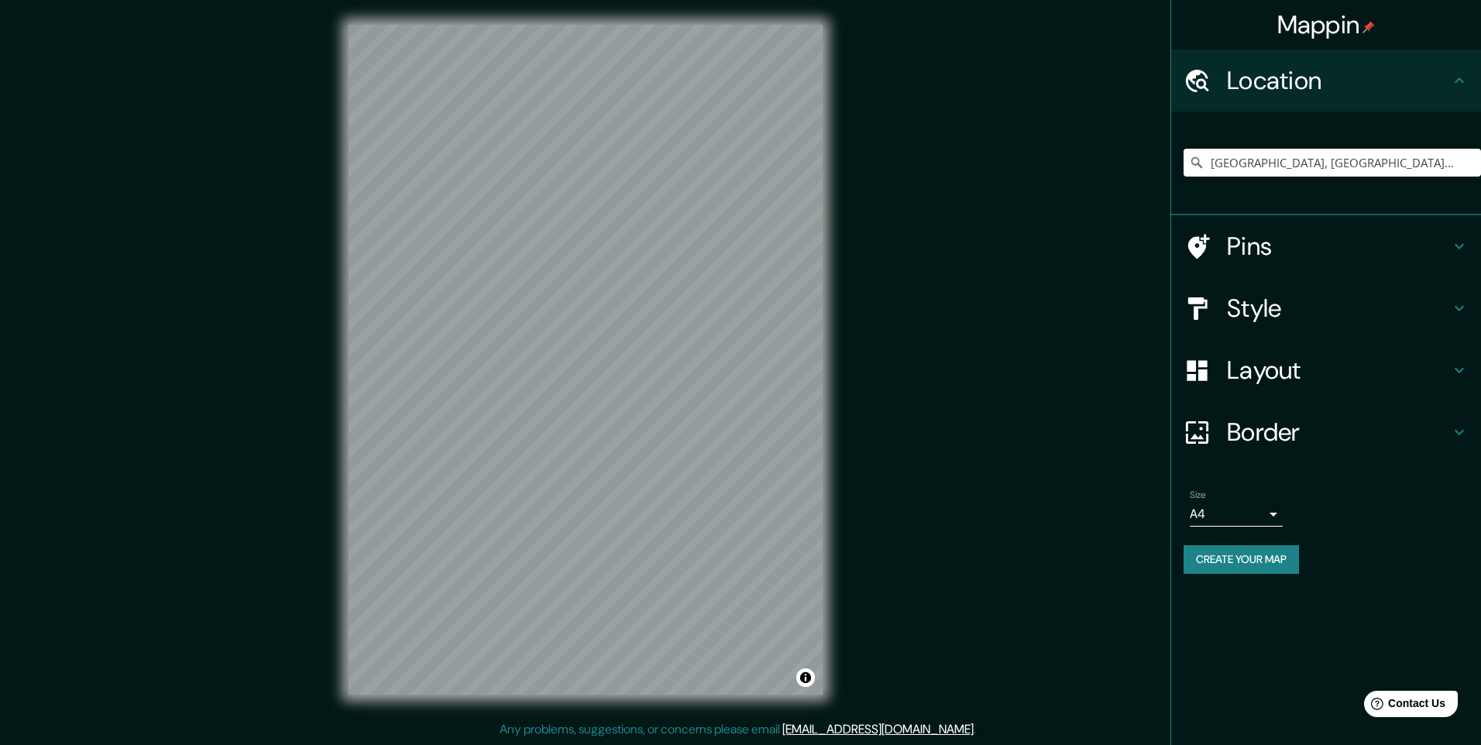
click at [1337, 257] on h4 "Pins" at bounding box center [1338, 246] width 223 height 31
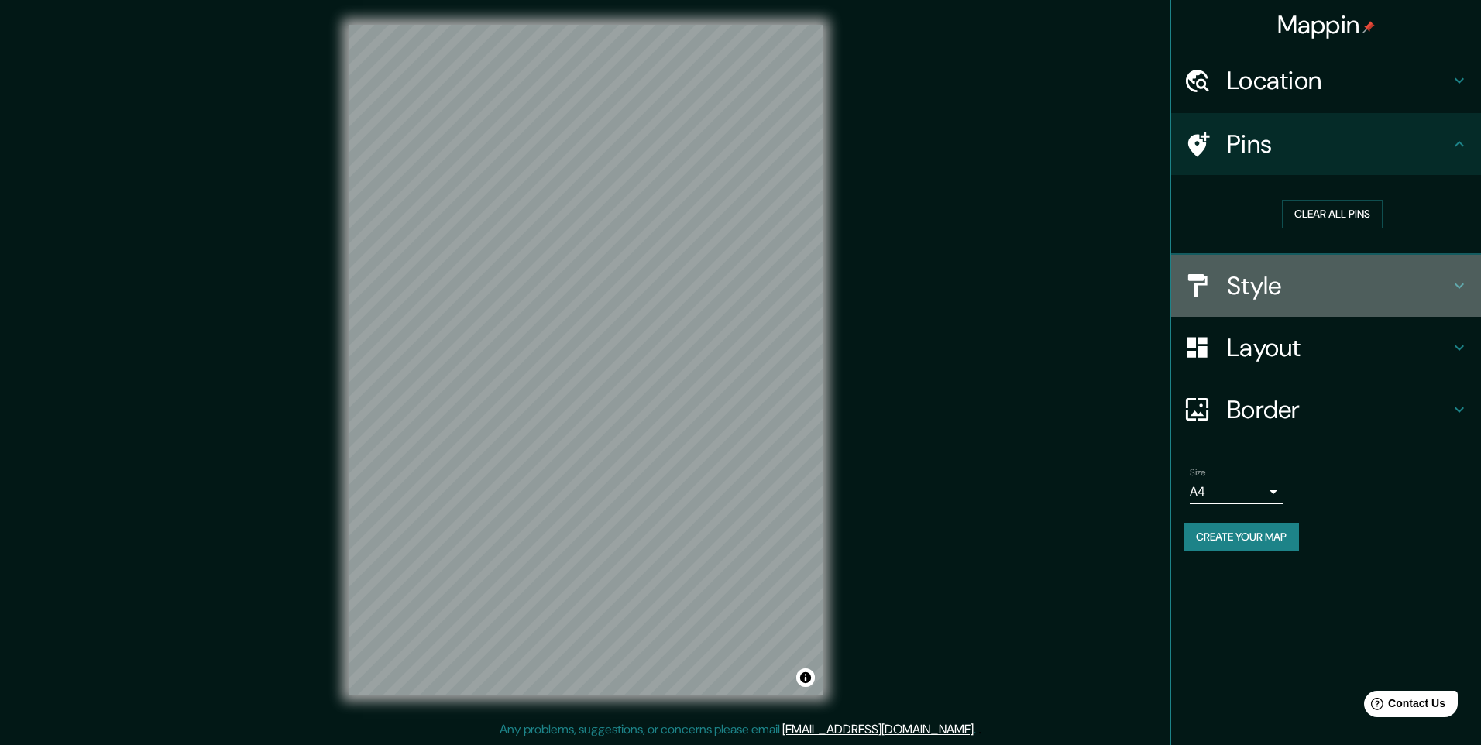
click at [1330, 282] on h4 "Style" at bounding box center [1338, 285] width 223 height 31
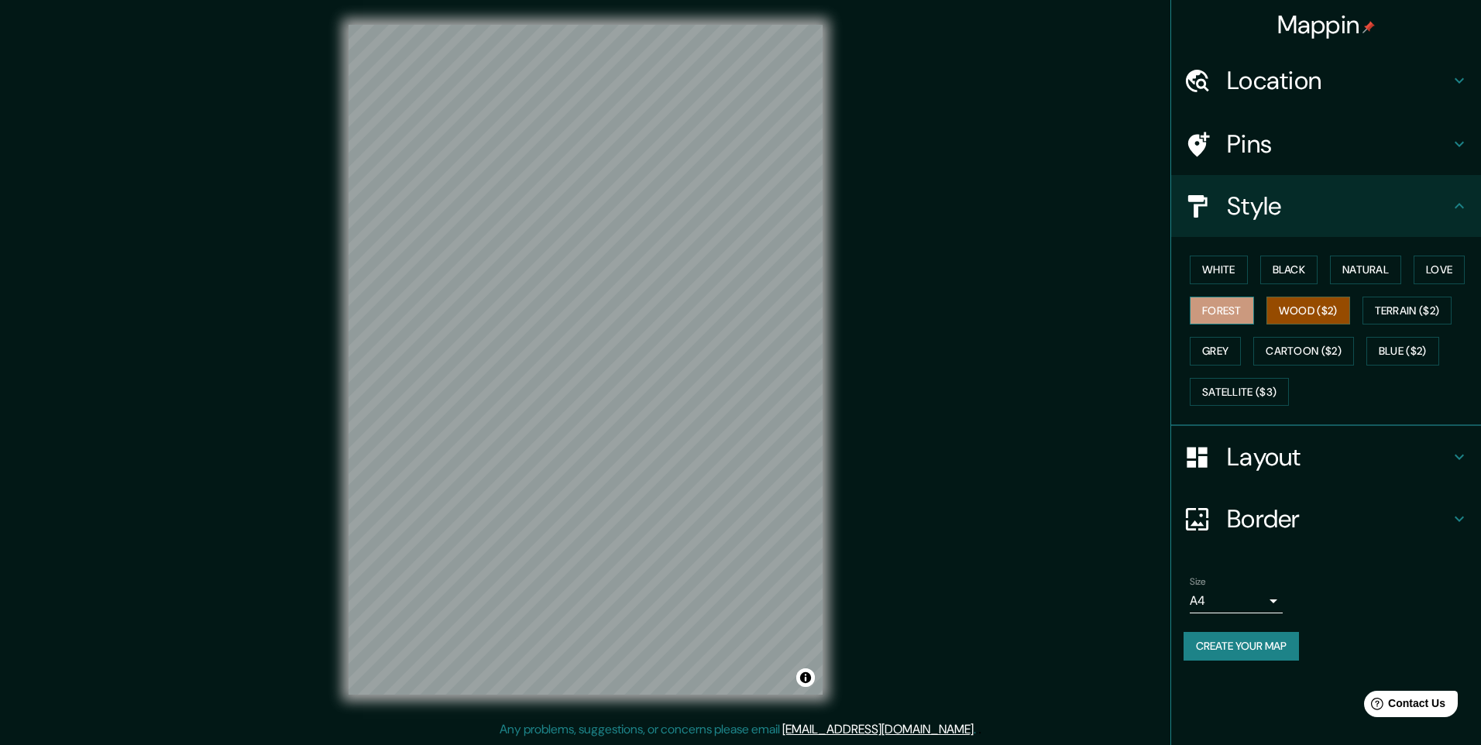
click at [1224, 311] on button "Forest" at bounding box center [1221, 311] width 64 height 29
click at [1230, 349] on button "Grey" at bounding box center [1214, 351] width 51 height 29
click at [1224, 269] on button "White" at bounding box center [1218, 270] width 58 height 29
click at [1346, 287] on div "White Black Natural Love Forest Wood ($2) Terrain ($2) Grey Cartoon ($2) Blue (…" at bounding box center [1331, 330] width 297 height 163
click at [1287, 266] on button "Black" at bounding box center [1289, 270] width 58 height 29
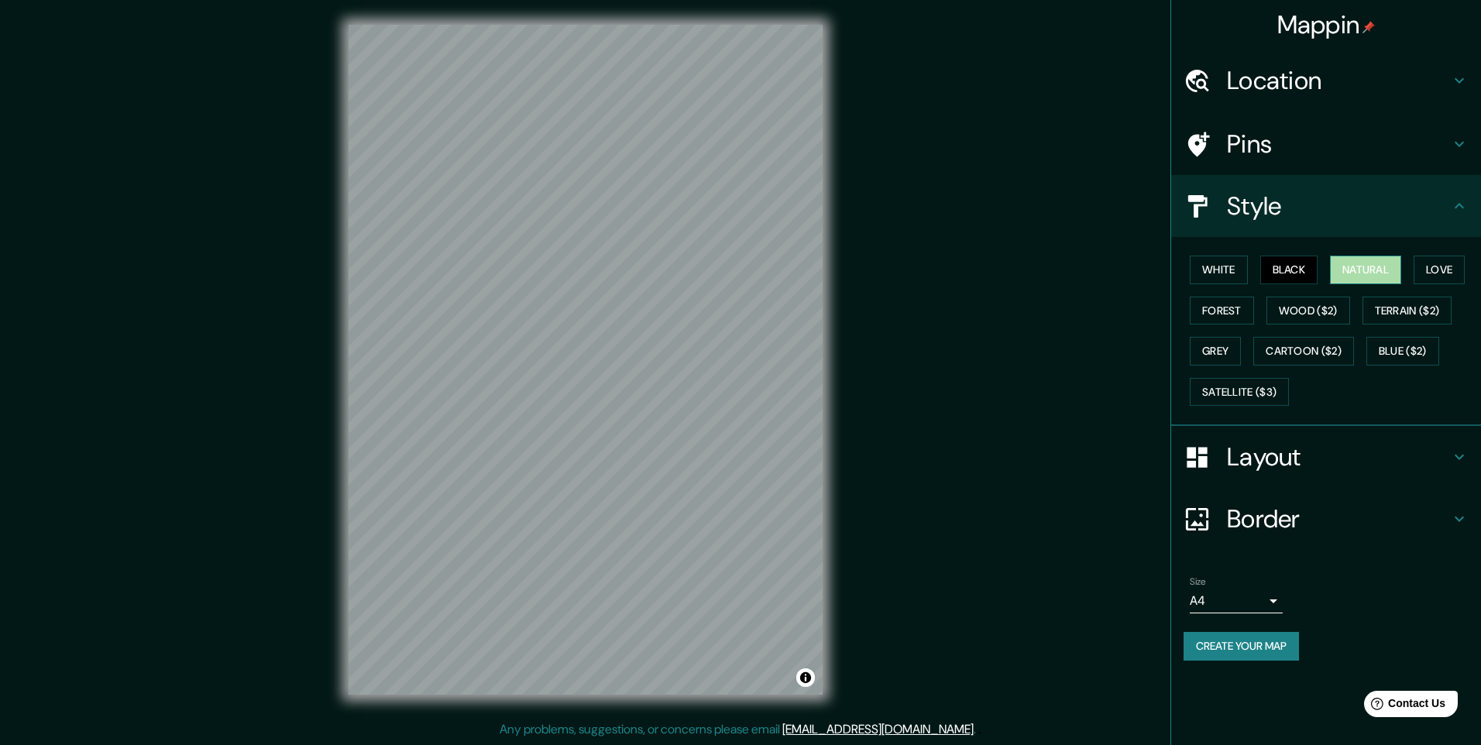
click at [1376, 276] on button "Natural" at bounding box center [1365, 270] width 71 height 29
click at [1454, 269] on button "Love" at bounding box center [1438, 270] width 51 height 29
click at [1443, 314] on button "Terrain ($2)" at bounding box center [1407, 311] width 90 height 29
click at [1445, 284] on div "White Black Natural Love Forest Wood ($2) Terrain ($2) Grey Cartoon ($2) Blue (…" at bounding box center [1331, 330] width 297 height 163
click at [1448, 274] on button "Love" at bounding box center [1438, 270] width 51 height 29
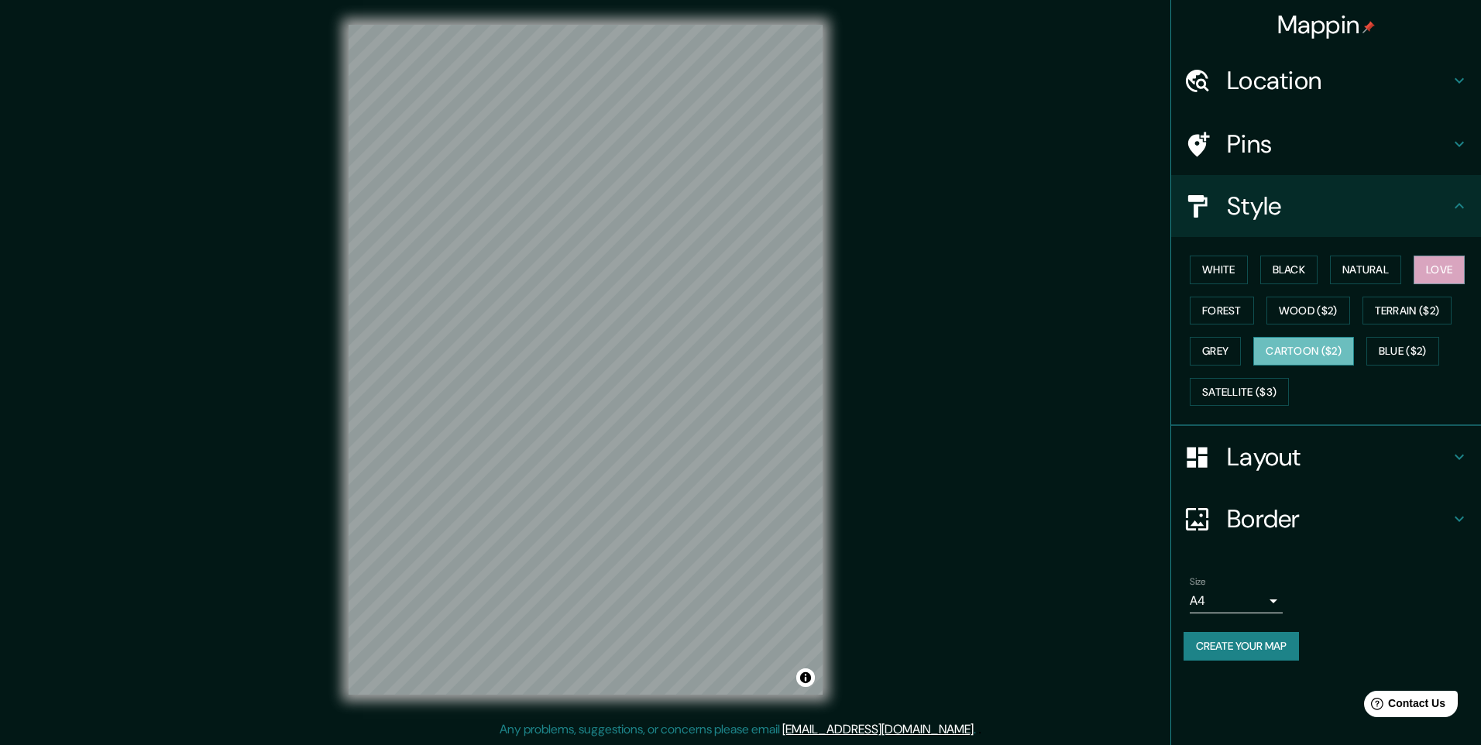
click at [1295, 352] on button "Cartoon ($2)" at bounding box center [1303, 351] width 101 height 29
click at [1238, 288] on div "White Black Natural Love Forest Wood ($2) Terrain ($2) Grey Cartoon ($2) Blue (…" at bounding box center [1331, 330] width 297 height 163
click at [1309, 314] on button "Wood ($2)" at bounding box center [1308, 311] width 84 height 29
